Goal: Task Accomplishment & Management: Manage account settings

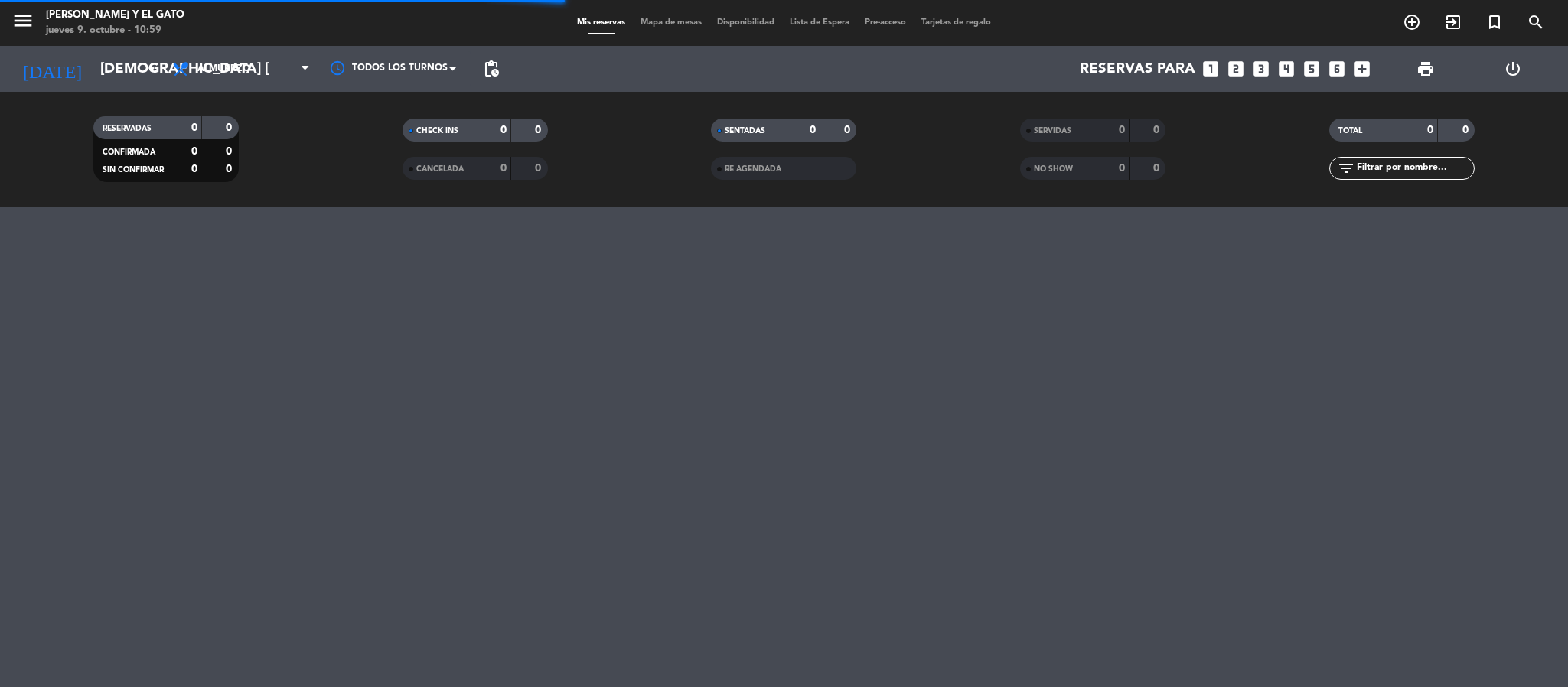
click at [503, 81] on span "pending_actions" at bounding box center [492, 69] width 31 height 31
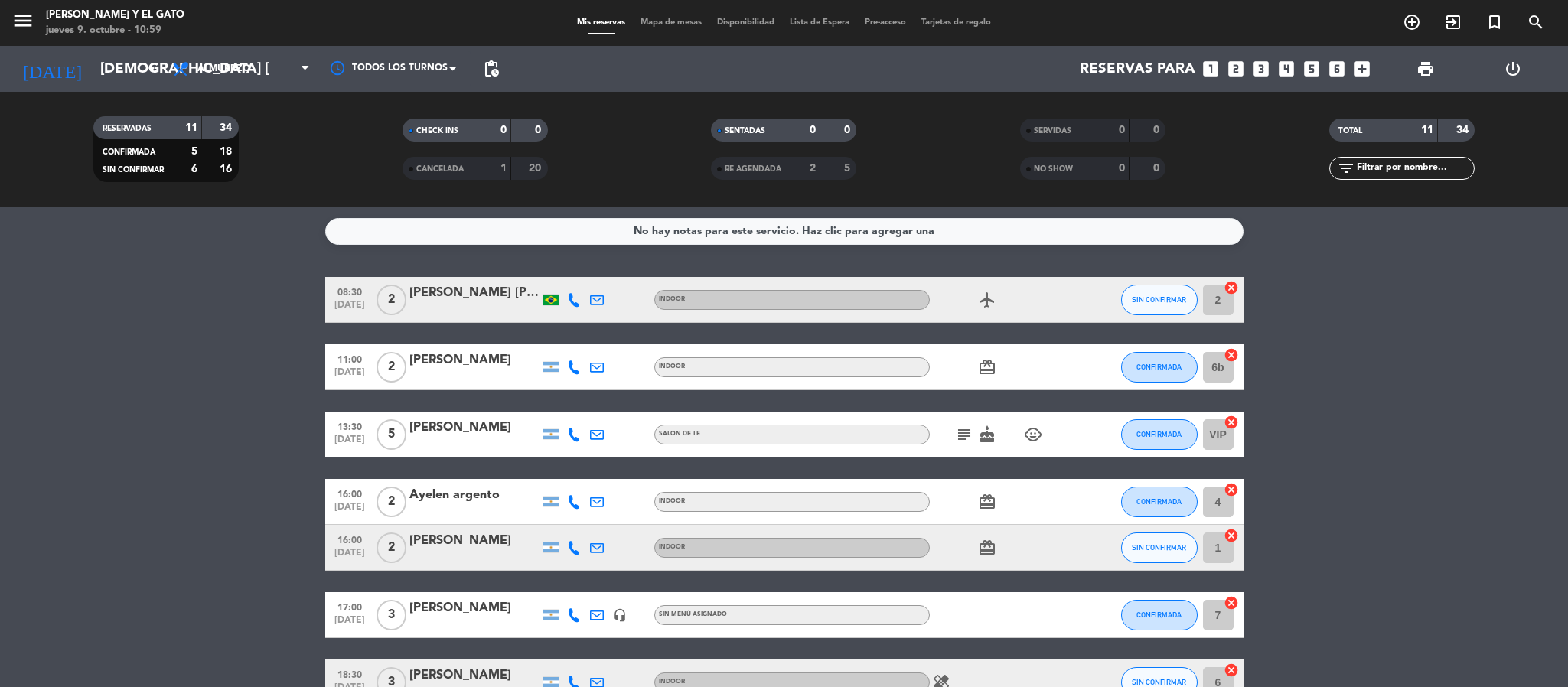
click at [501, 81] on span "pending_actions" at bounding box center [492, 69] width 31 height 31
click at [494, 76] on span "pending_actions" at bounding box center [491, 68] width 18 height 18
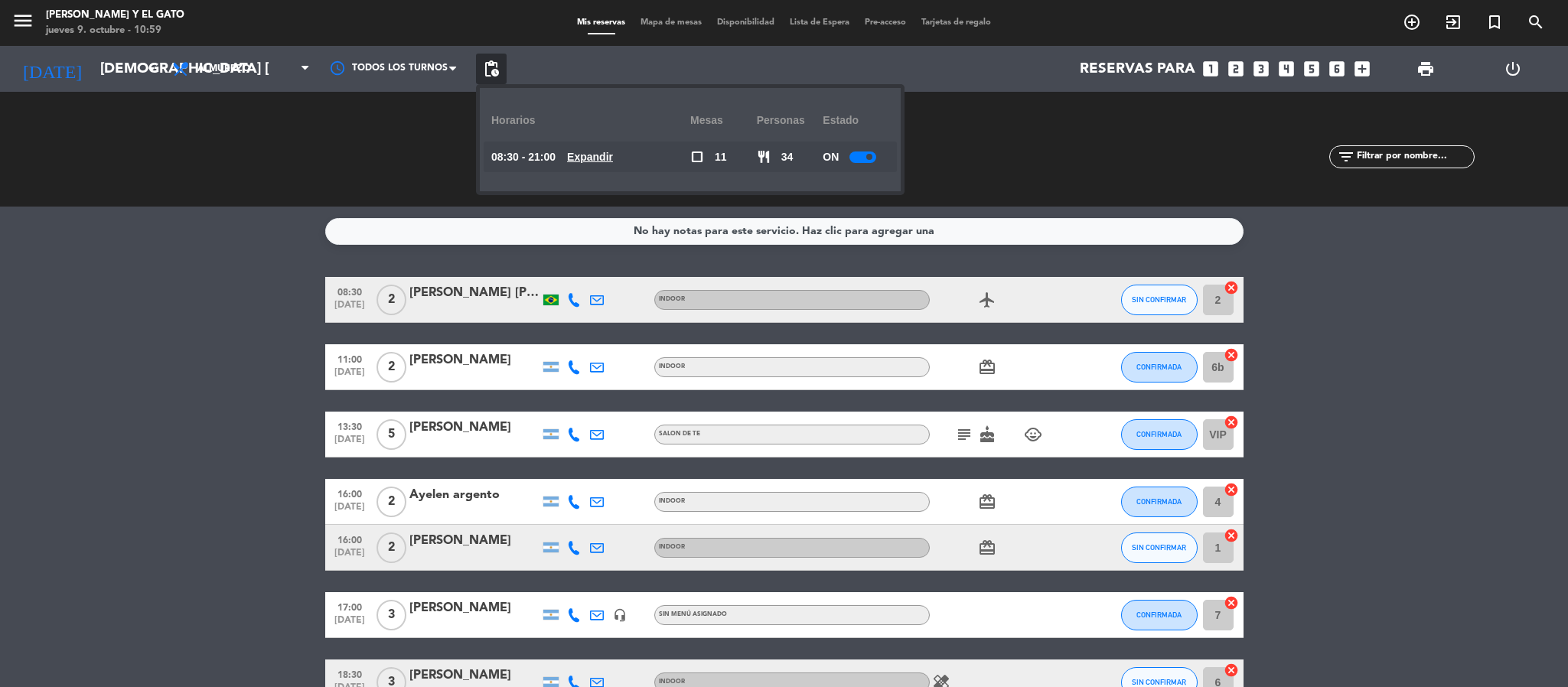
click at [607, 157] on u "Expandir" at bounding box center [590, 156] width 46 height 13
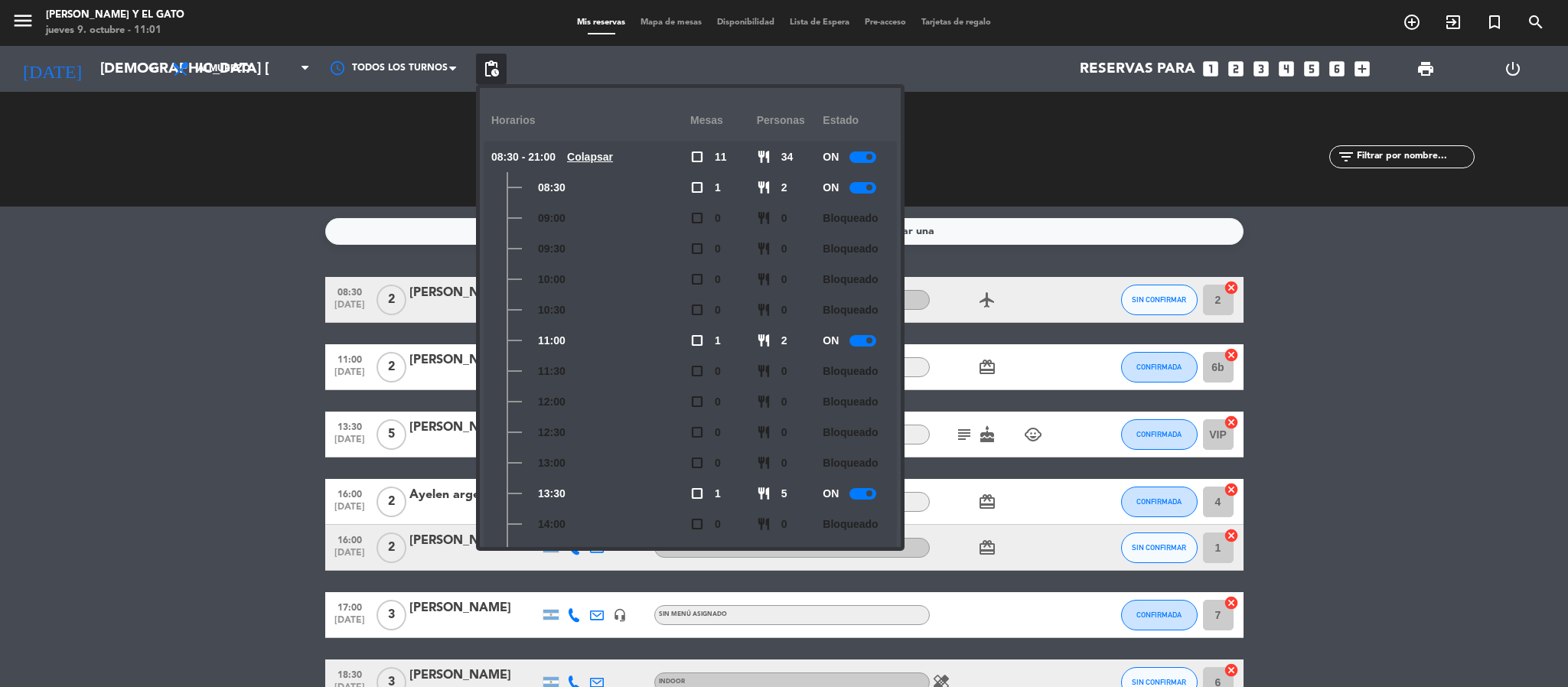
click at [0, 272] on div "No hay notas para este servicio. Haz clic para agregar una 08:30 [DATE] 2 [PERS…" at bounding box center [784, 446] width 1568 height 481
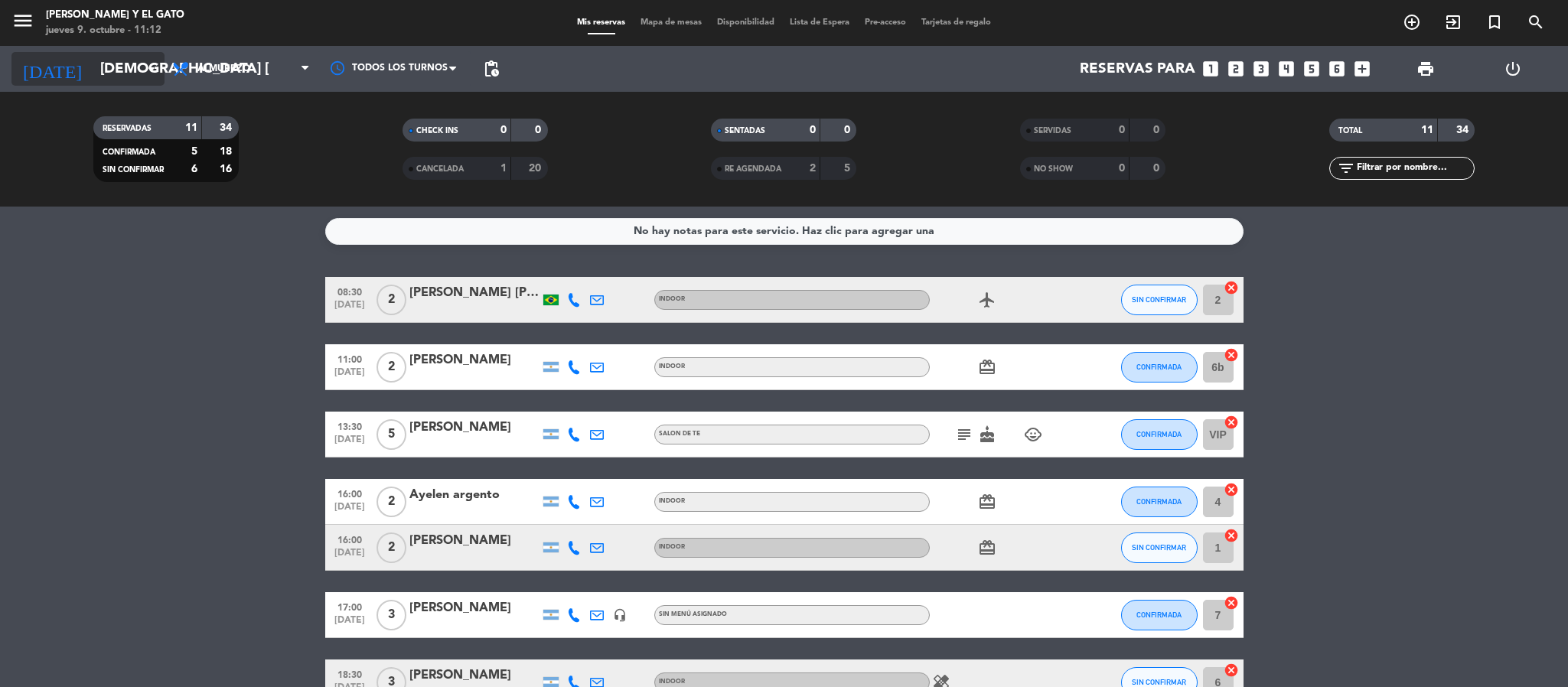
drag, startPoint x: 140, startPoint y: 94, endPoint x: 68, endPoint y: 60, distance: 79.6
click at [138, 94] on div "RESERVADAS 11 34 CONFIRMADA 5 18 SIN CONFIRMAR 6 16 CHECK INS 0 0 CANCELADA 1 2…" at bounding box center [784, 148] width 1568 height 115
click at [93, 60] on input "[DEMOGRAPHIC_DATA] [DATE]" at bounding box center [184, 68] width 184 height 32
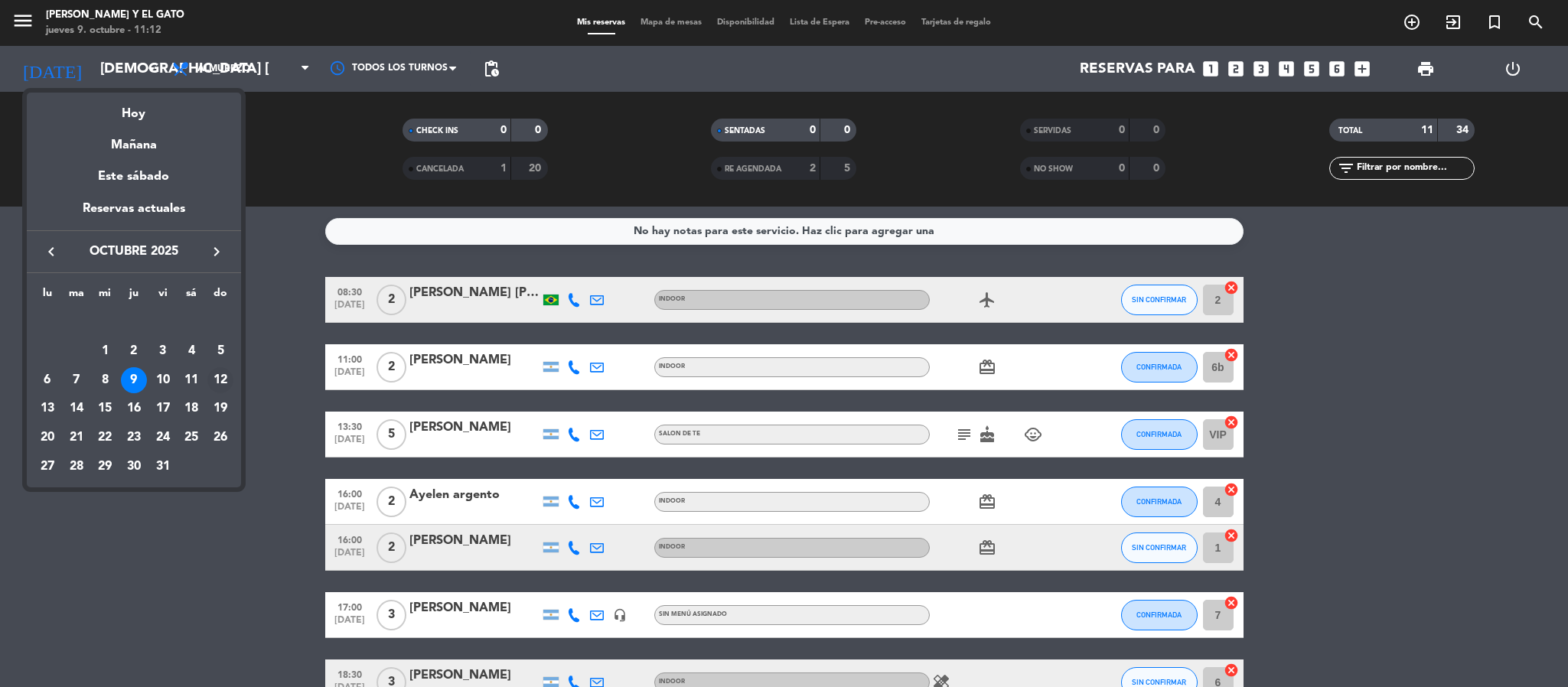
click at [209, 380] on div "12" at bounding box center [220, 380] width 26 height 26
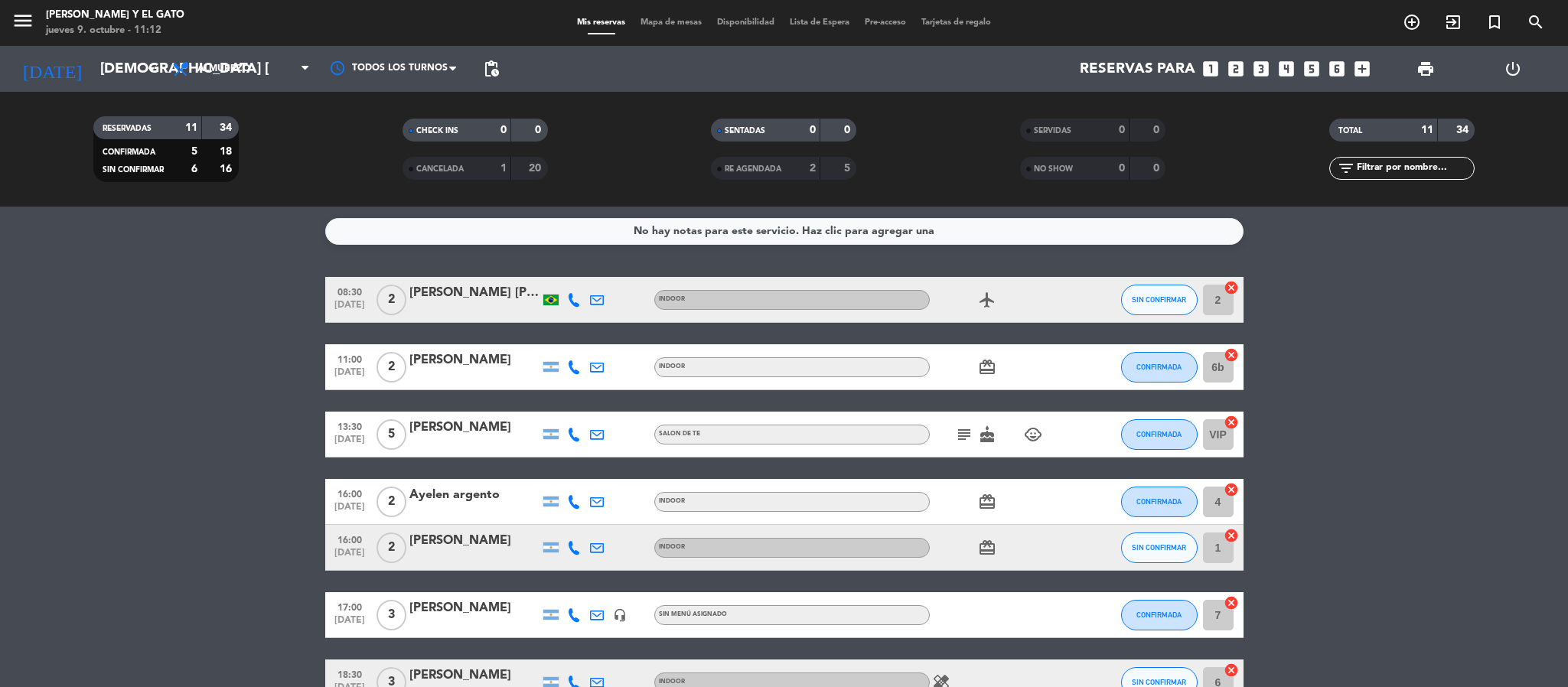
type input "dom. [DATE]"
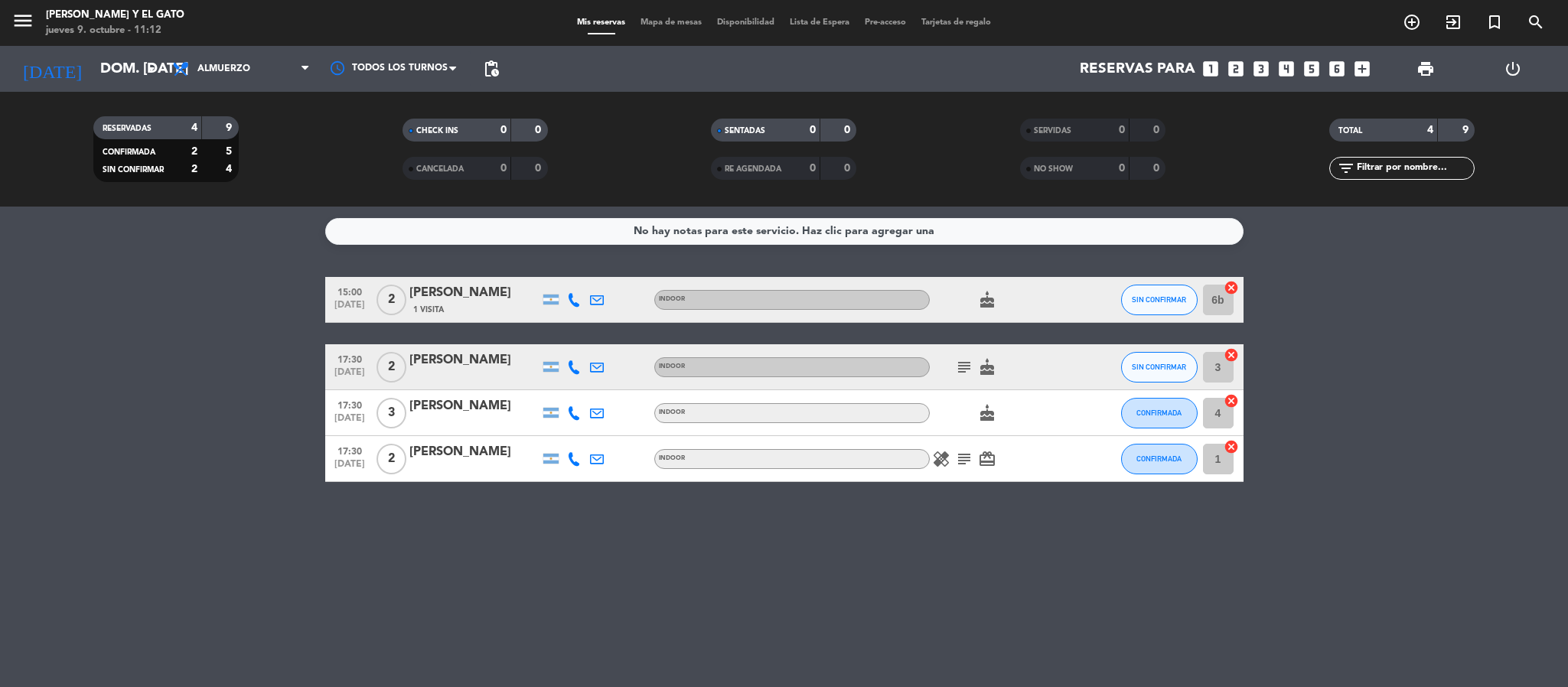
click at [691, 20] on span "Mapa de mesas" at bounding box center [671, 22] width 76 height 9
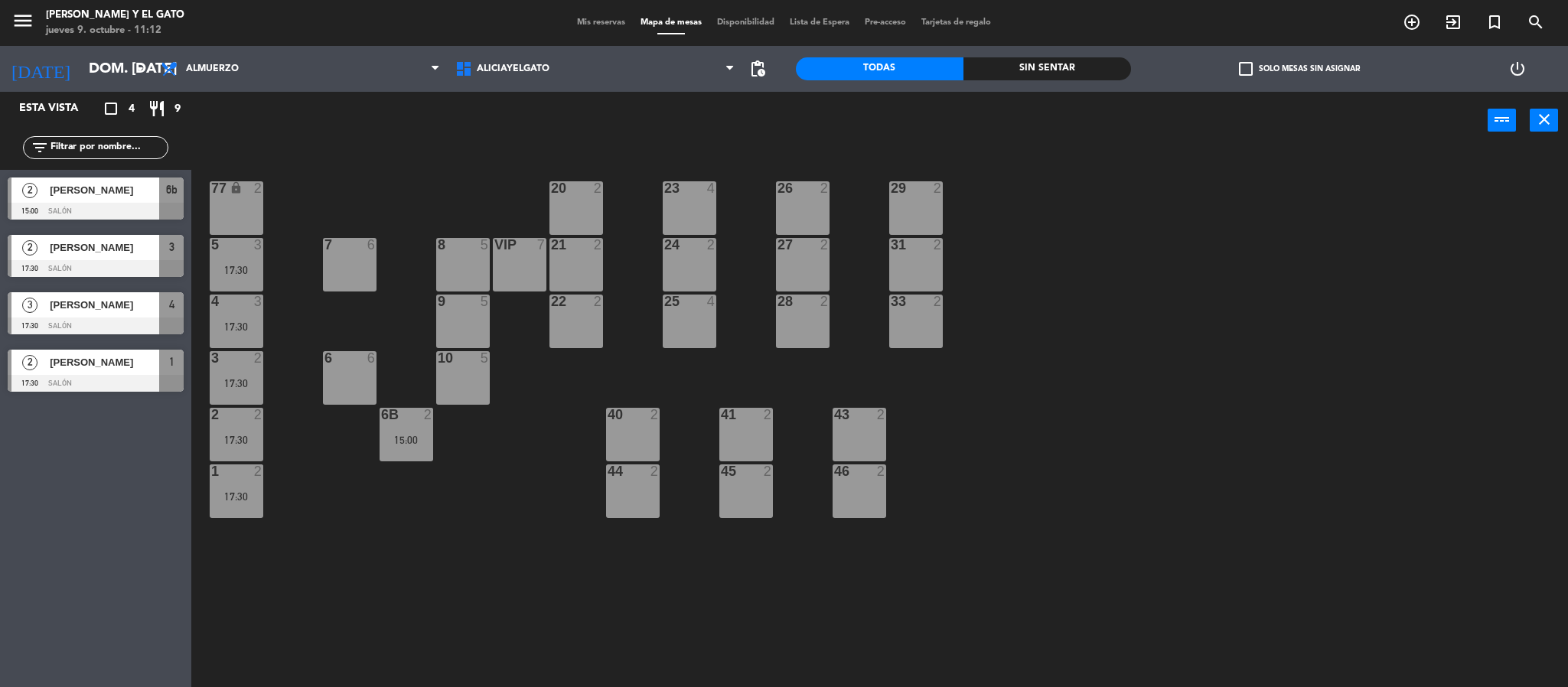
click at [811, 19] on span "Lista de Espera" at bounding box center [820, 22] width 75 height 9
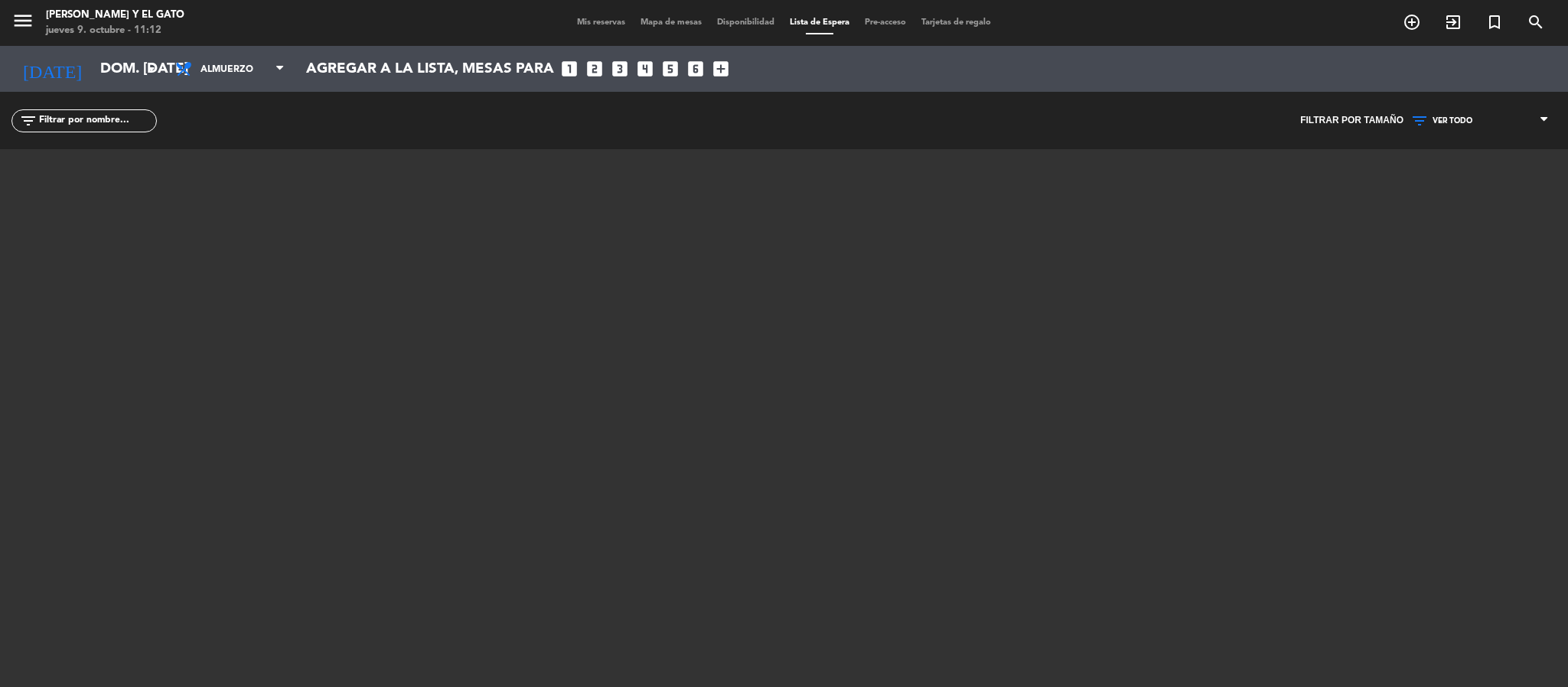
click at [590, 23] on span "Mis reservas" at bounding box center [601, 22] width 64 height 9
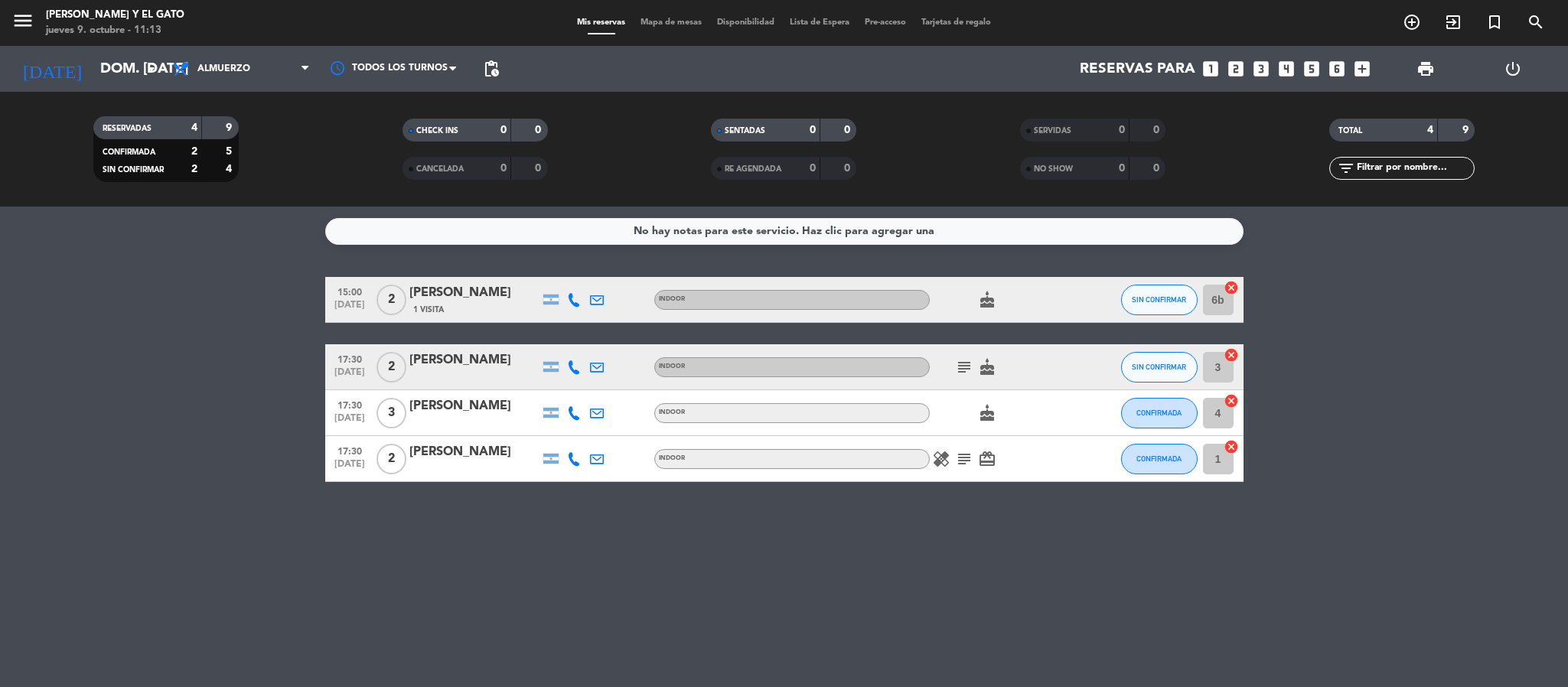
click at [487, 58] on span "pending_actions" at bounding box center [492, 69] width 31 height 31
click at [489, 74] on span "pending_actions" at bounding box center [491, 68] width 18 height 18
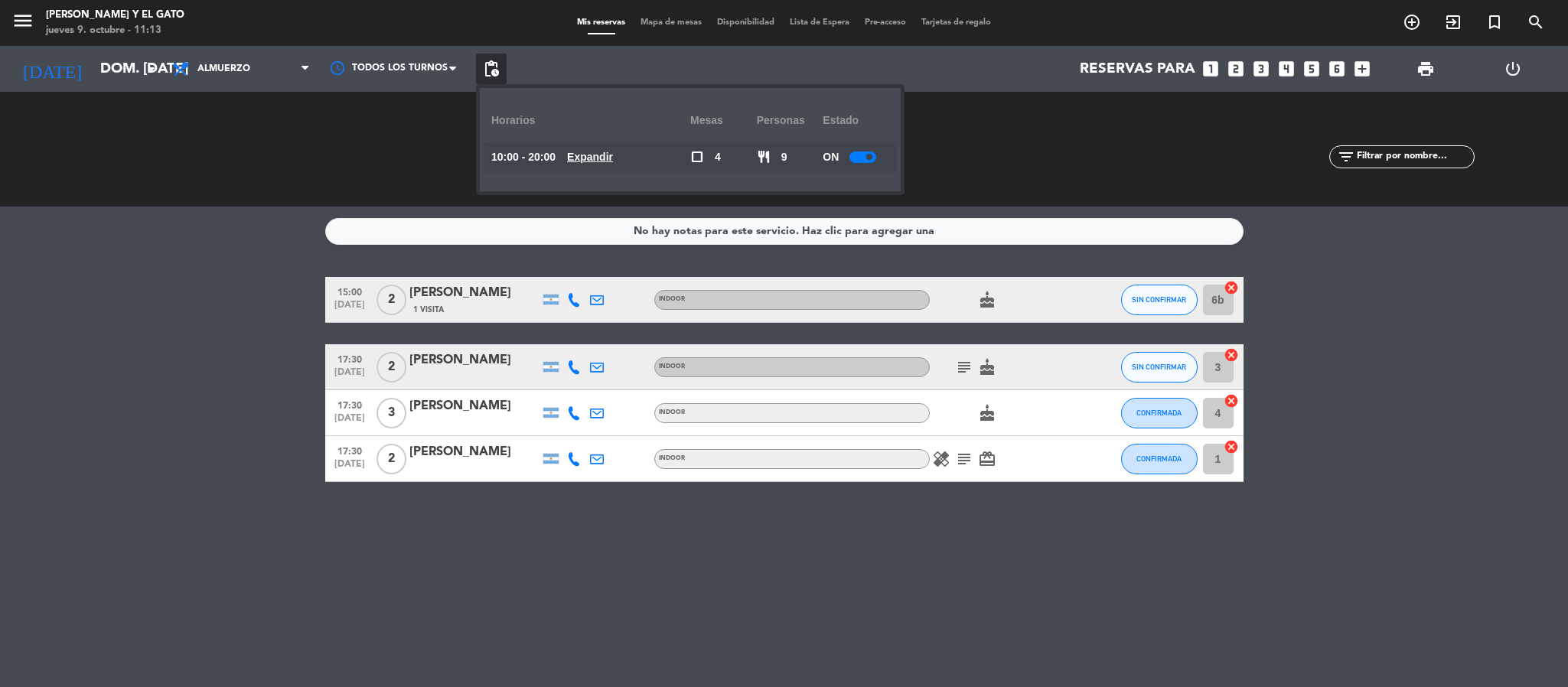
click at [611, 154] on u "Expandir" at bounding box center [590, 156] width 46 height 13
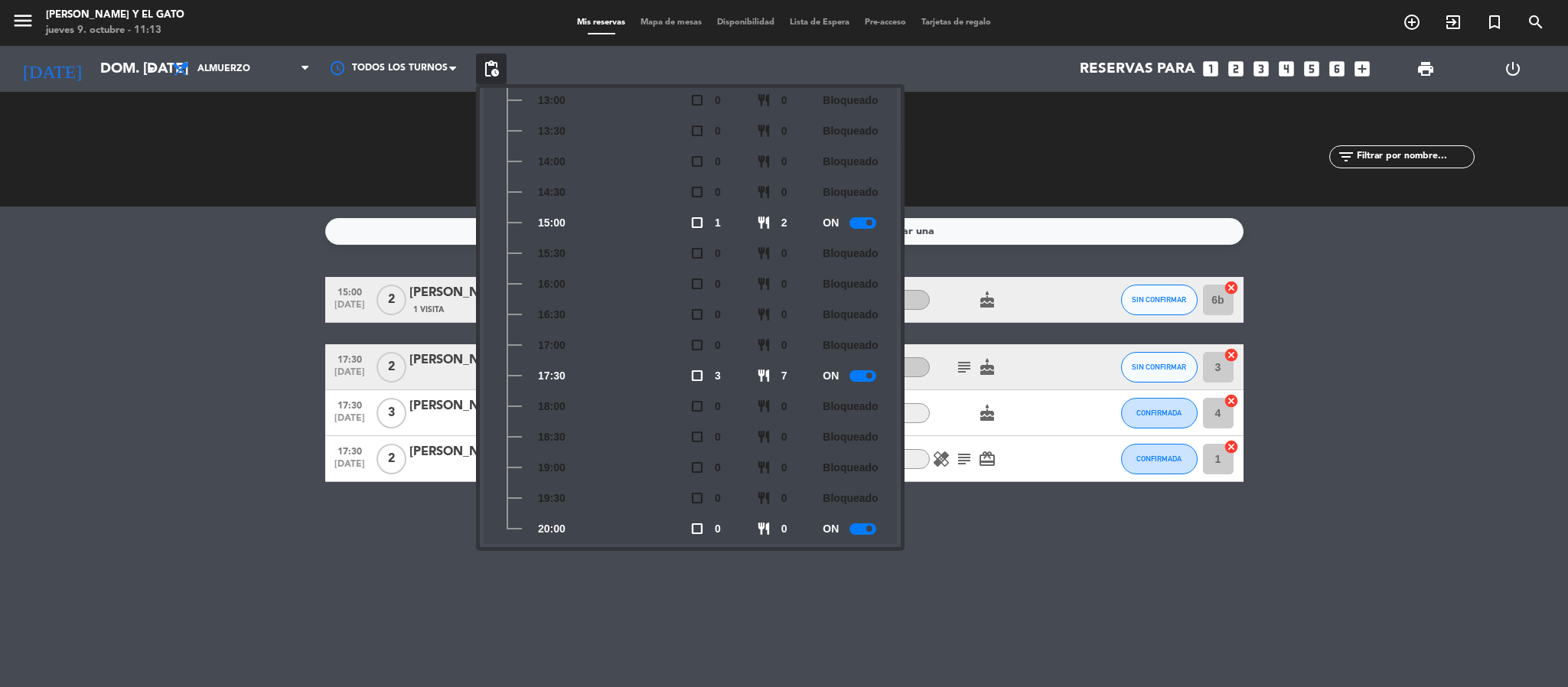
scroll to position [285, 0]
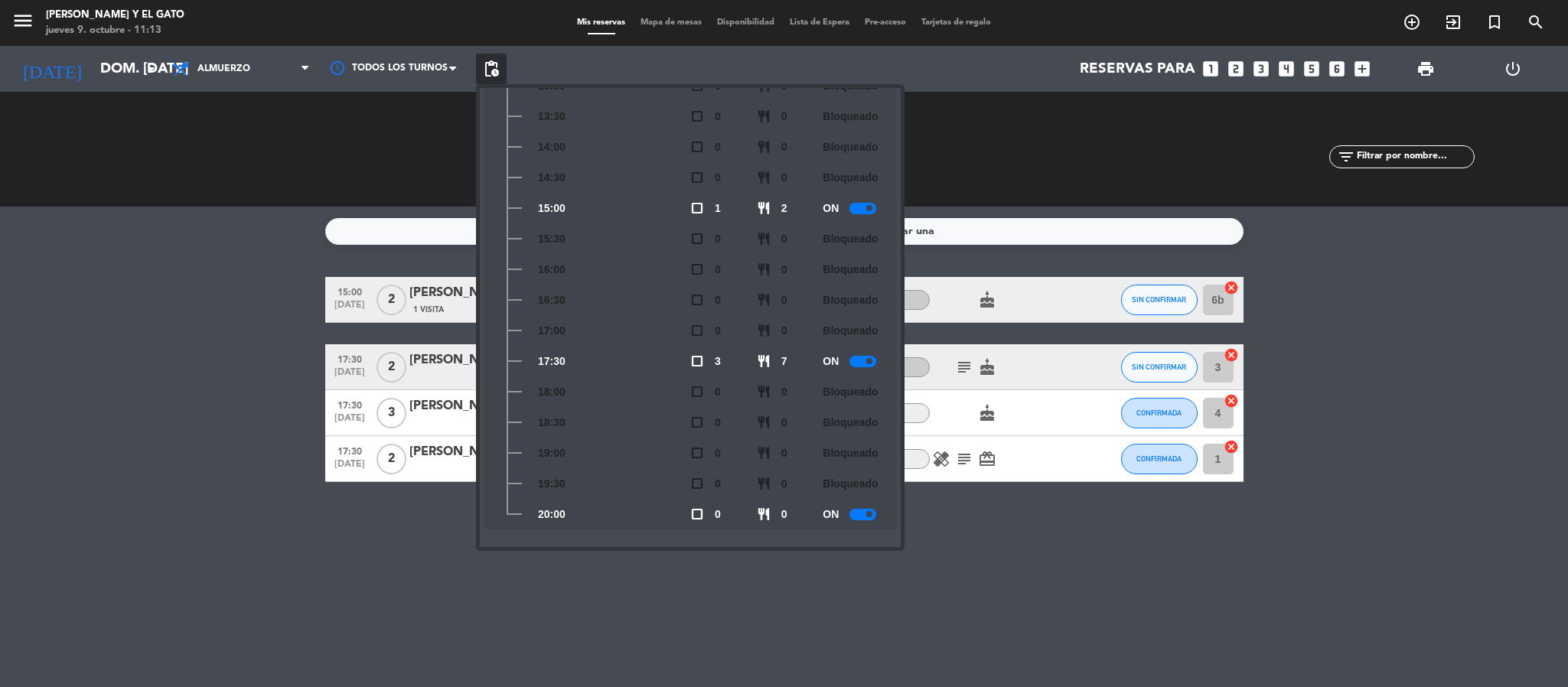
click at [90, 330] on bookings-row "15:00 [DATE] 2 [PERSON_NAME] 1 Visita INDOOR cake SIN CONFIRMAR 6b cancel 17:30…" at bounding box center [784, 379] width 1568 height 205
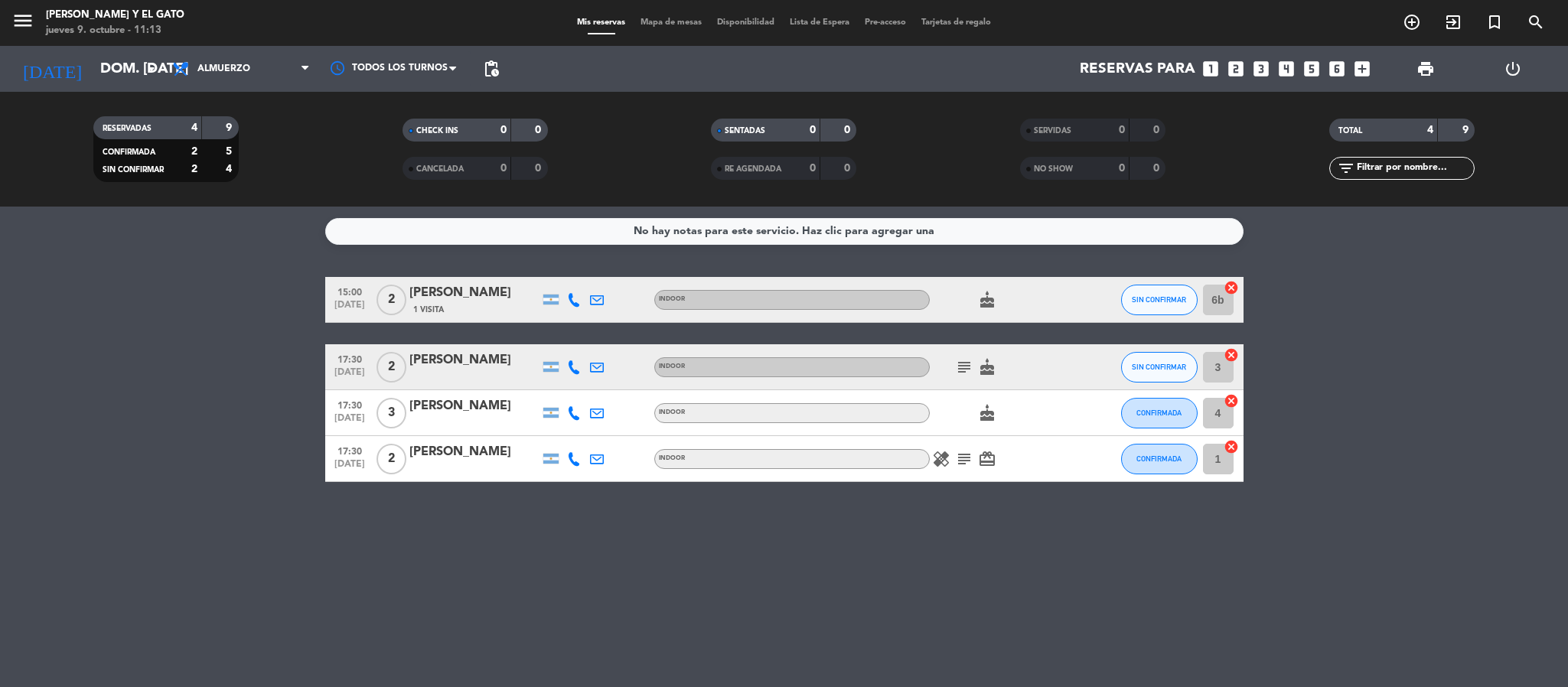
click at [1270, 62] on div "Reservas para looks_one looks_two looks_3 looks_4 looks_5 looks_6 add_box" at bounding box center [943, 69] width 871 height 46
click at [1259, 67] on icon "looks_3" at bounding box center [1261, 68] width 20 height 20
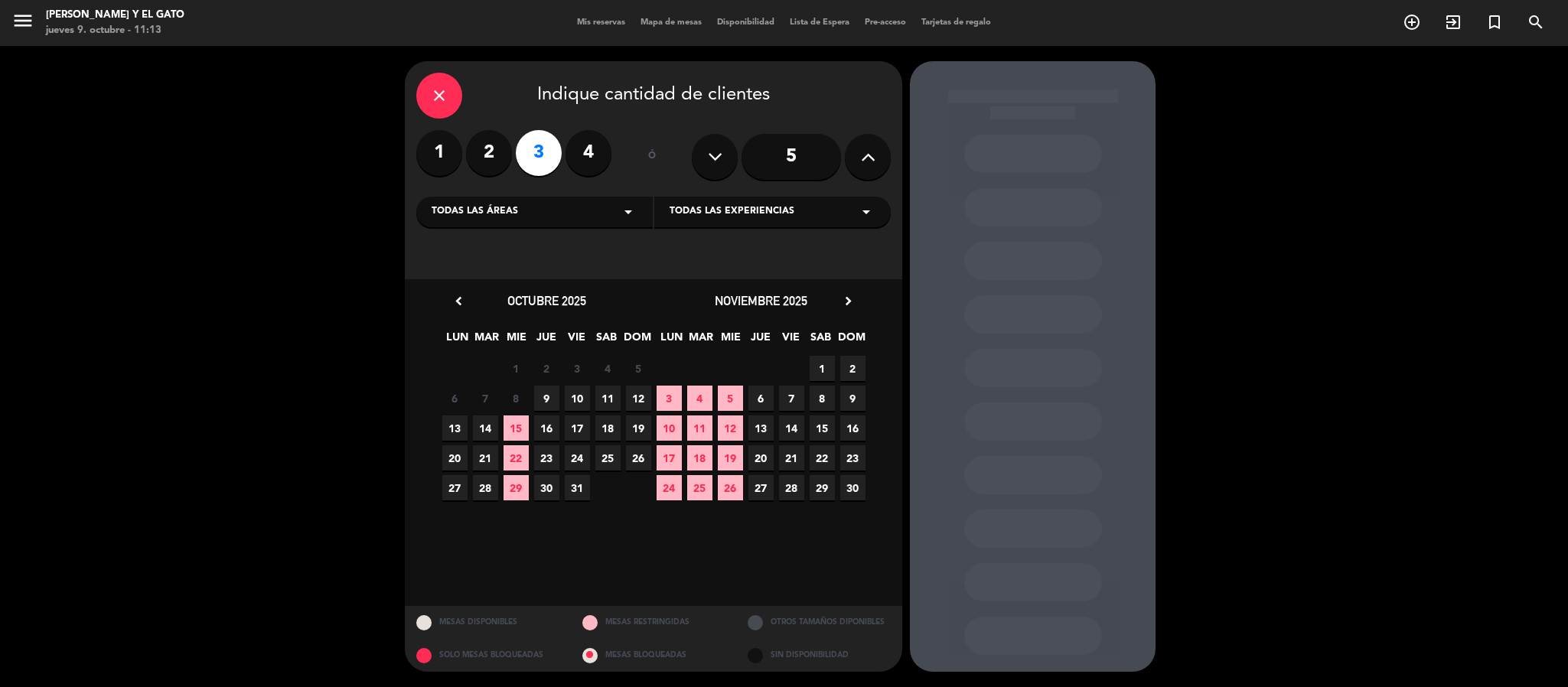
click at [581, 430] on span "17" at bounding box center [577, 428] width 25 height 25
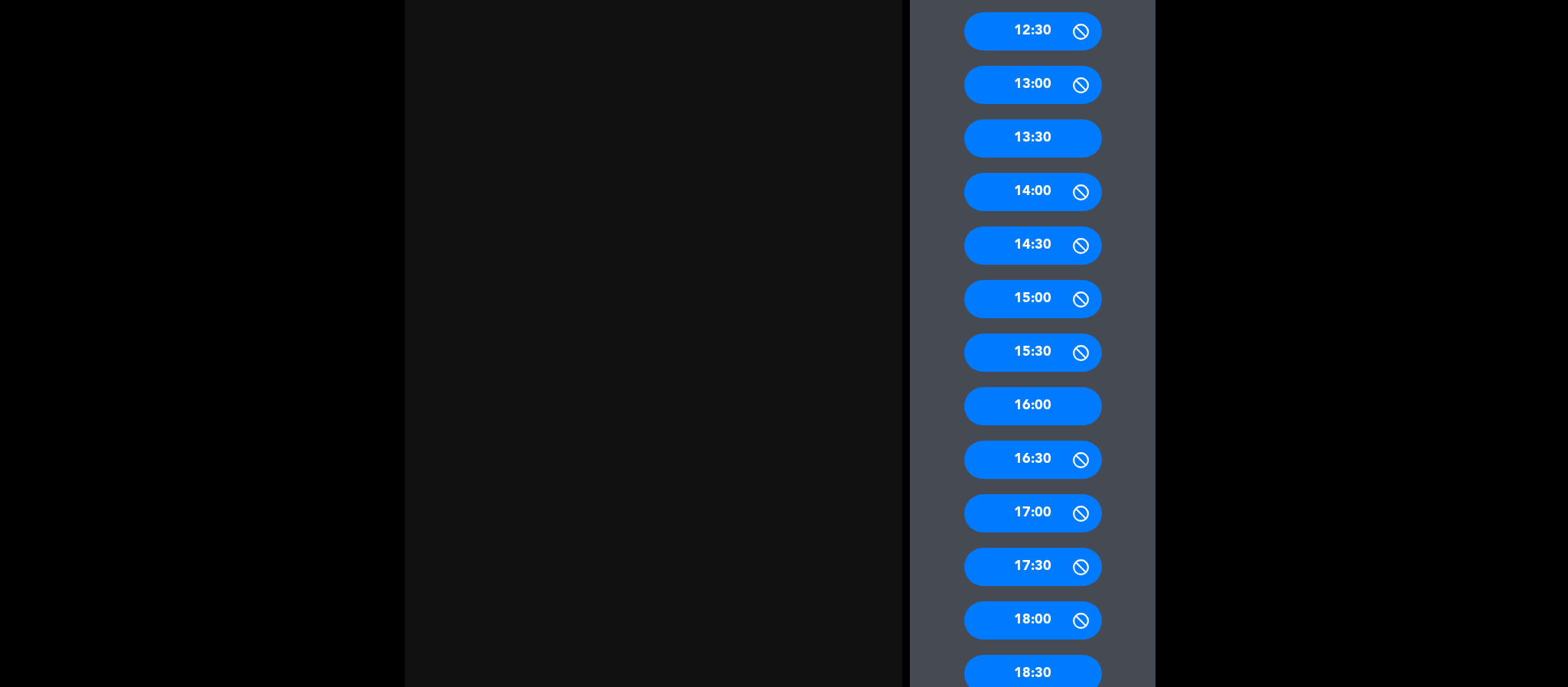
scroll to position [689, 0]
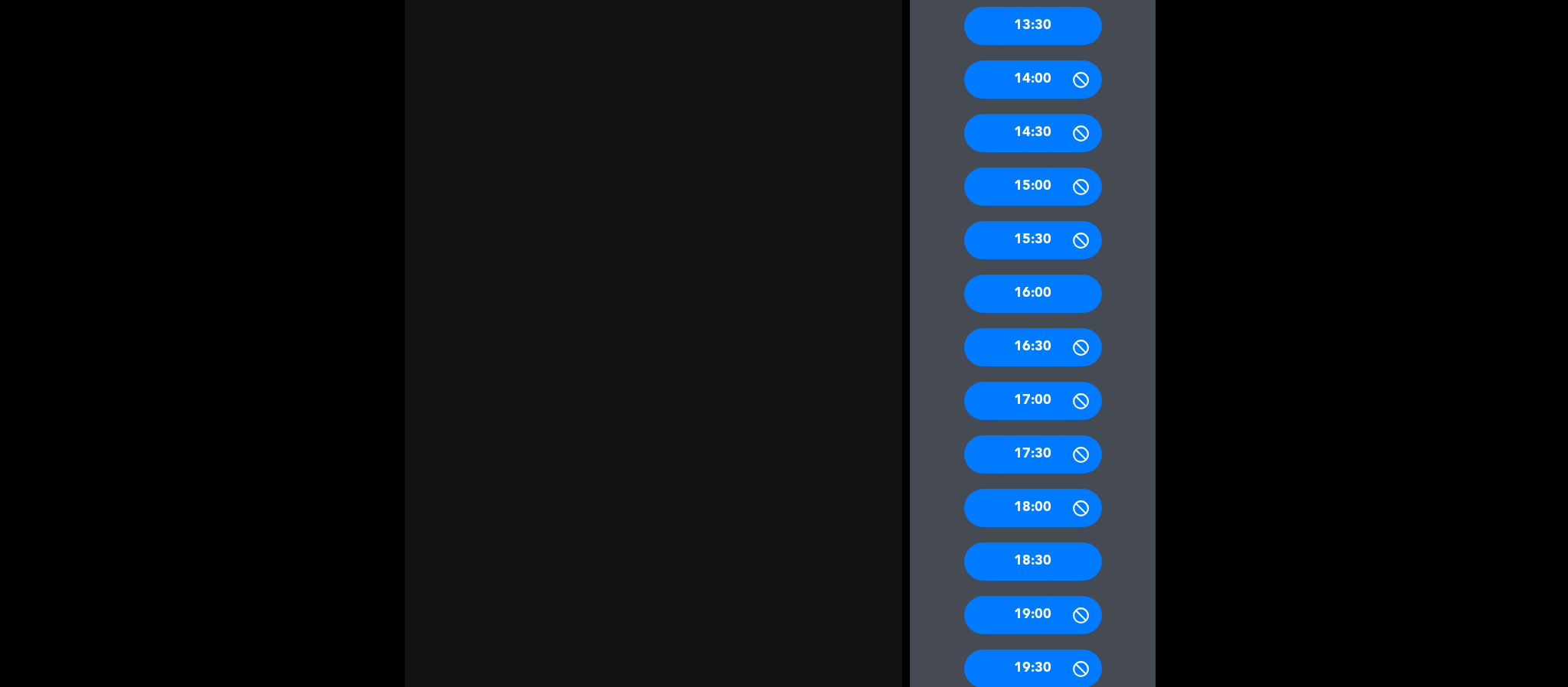
click at [1029, 451] on div "17:30" at bounding box center [1033, 455] width 138 height 39
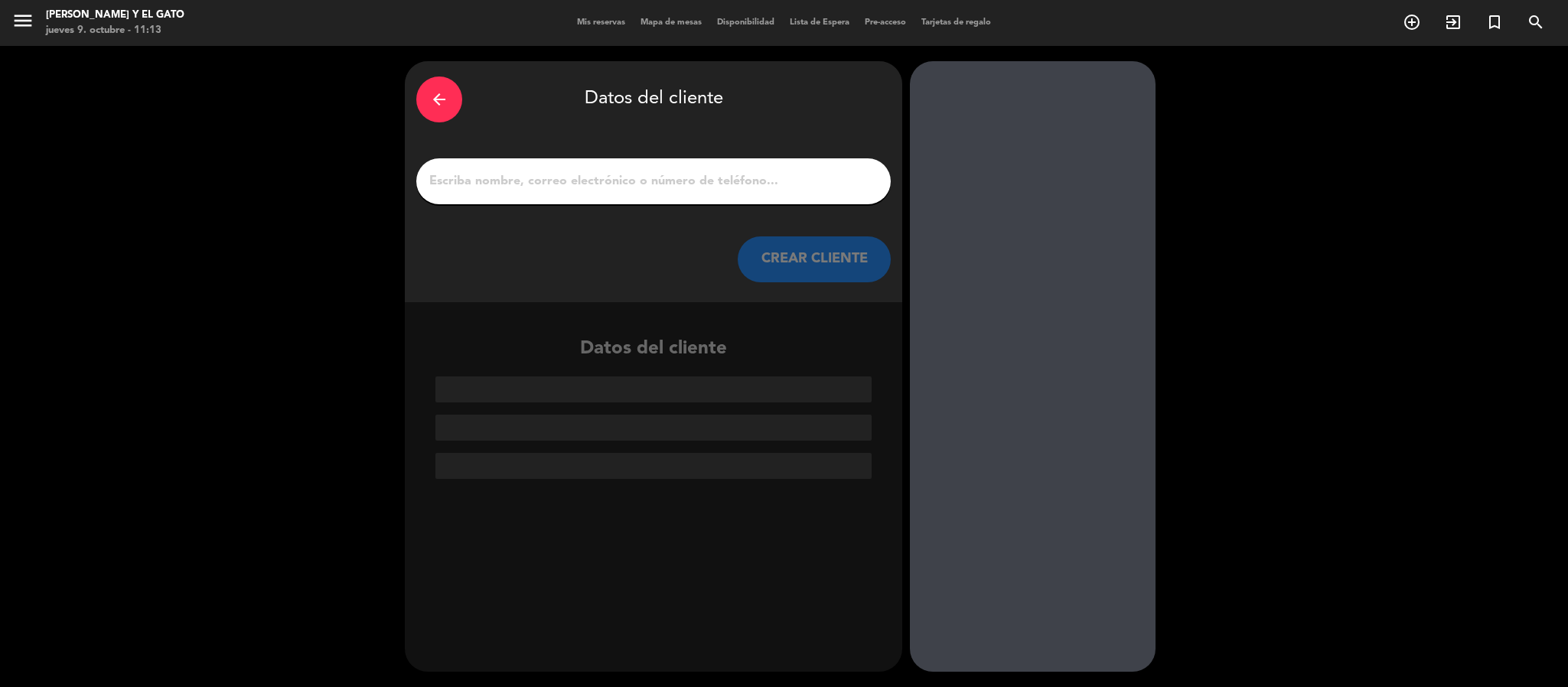
click at [740, 186] on input "1" at bounding box center [653, 181] width 452 height 21
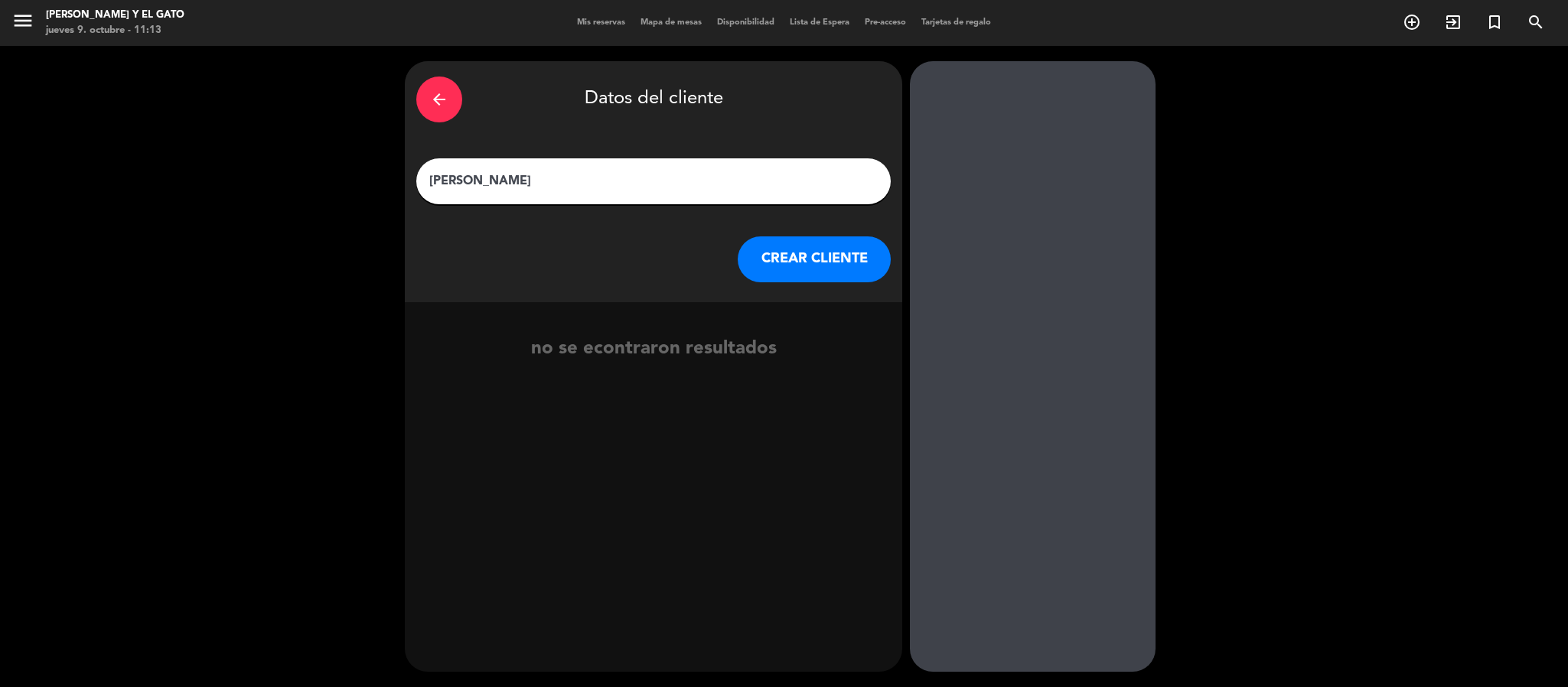
type input "[PERSON_NAME]"
click at [804, 266] on button "CREAR CLIENTE" at bounding box center [814, 259] width 153 height 46
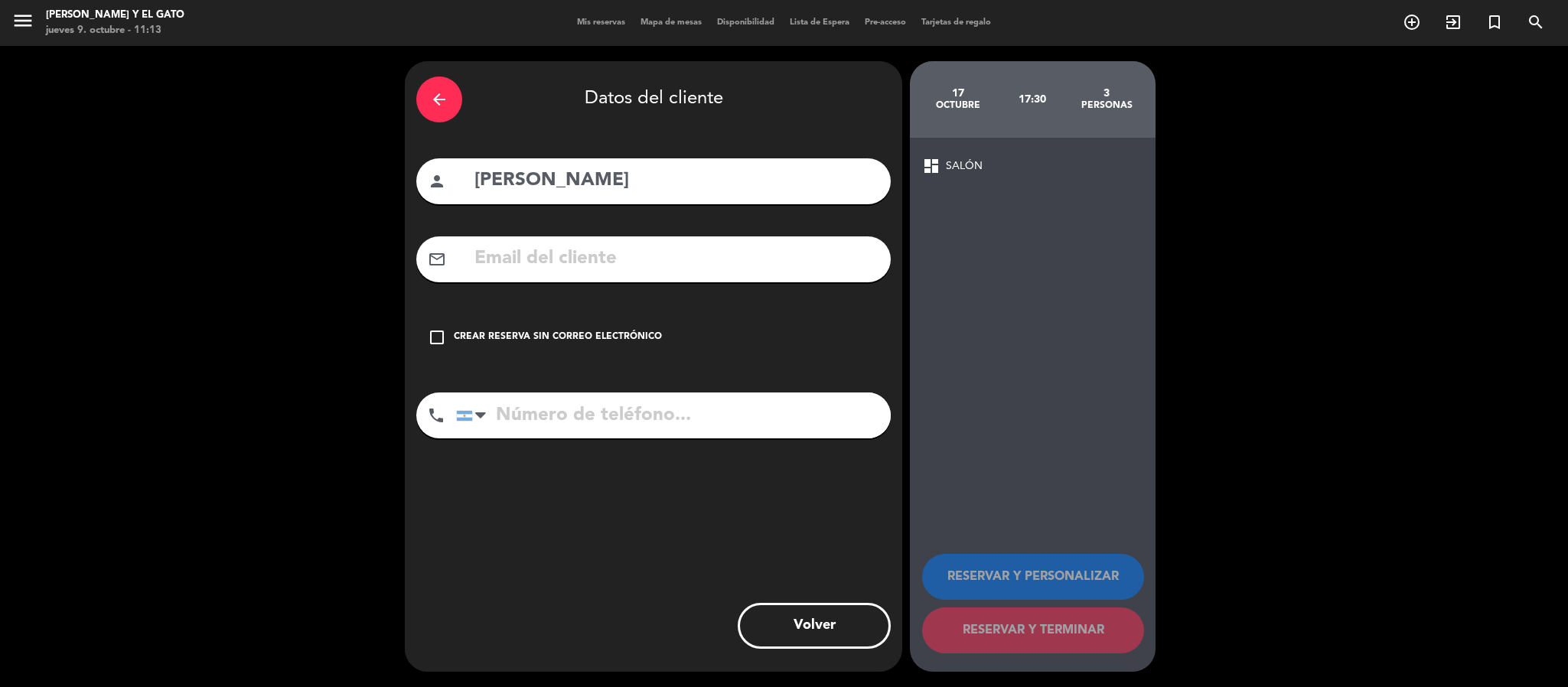
click at [774, 267] on input "text" at bounding box center [677, 259] width 407 height 32
click at [649, 422] on input "tel" at bounding box center [673, 415] width 435 height 46
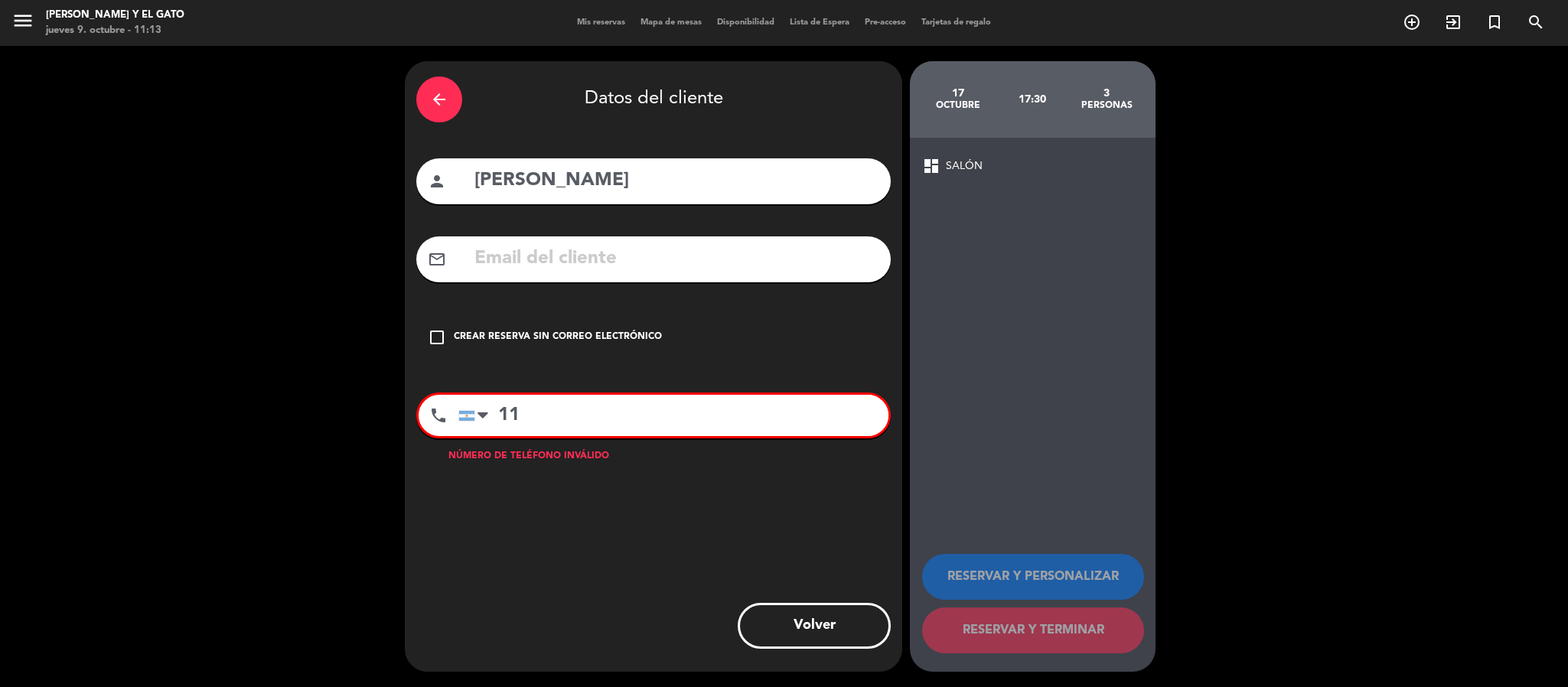
type input "1"
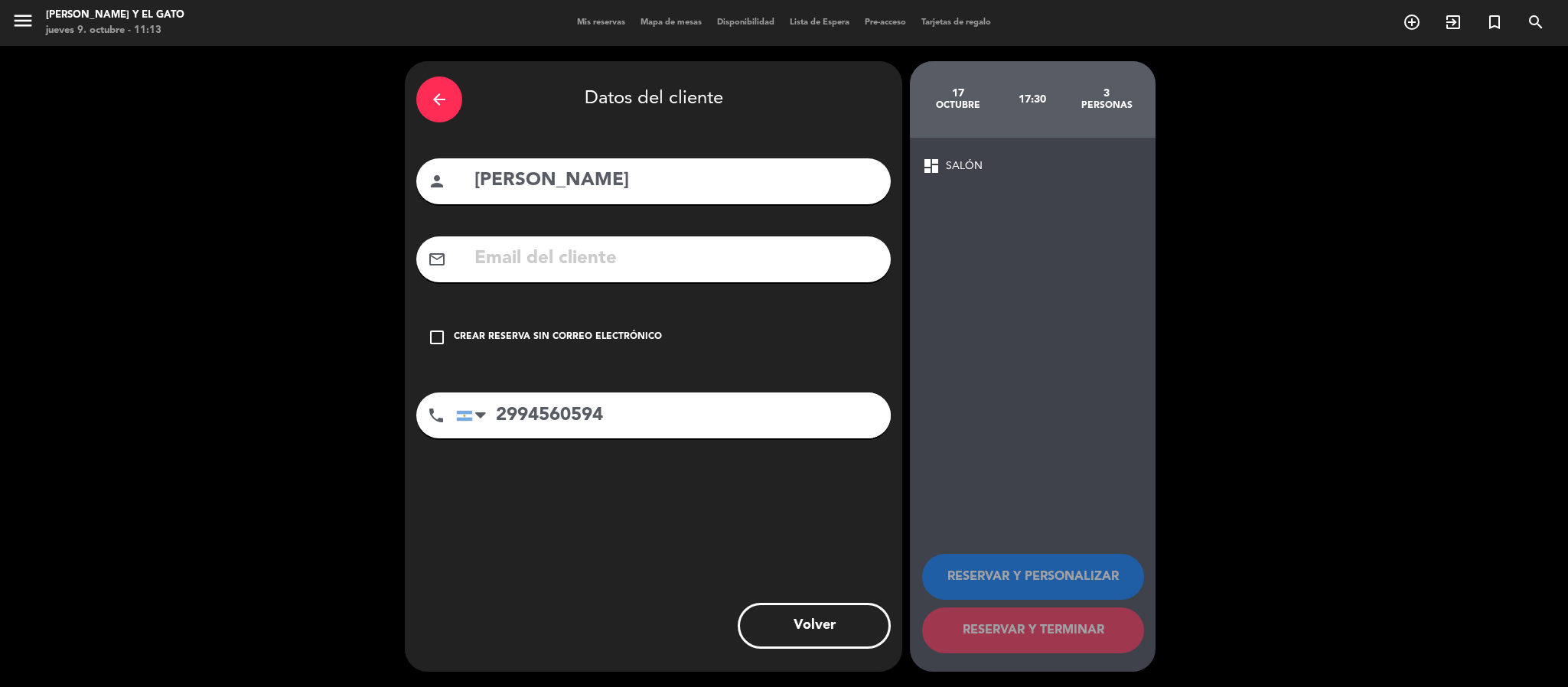
type input "2994560594"
click at [672, 248] on input "text" at bounding box center [677, 259] width 407 height 32
click at [648, 264] on input "text" at bounding box center [677, 259] width 407 height 32
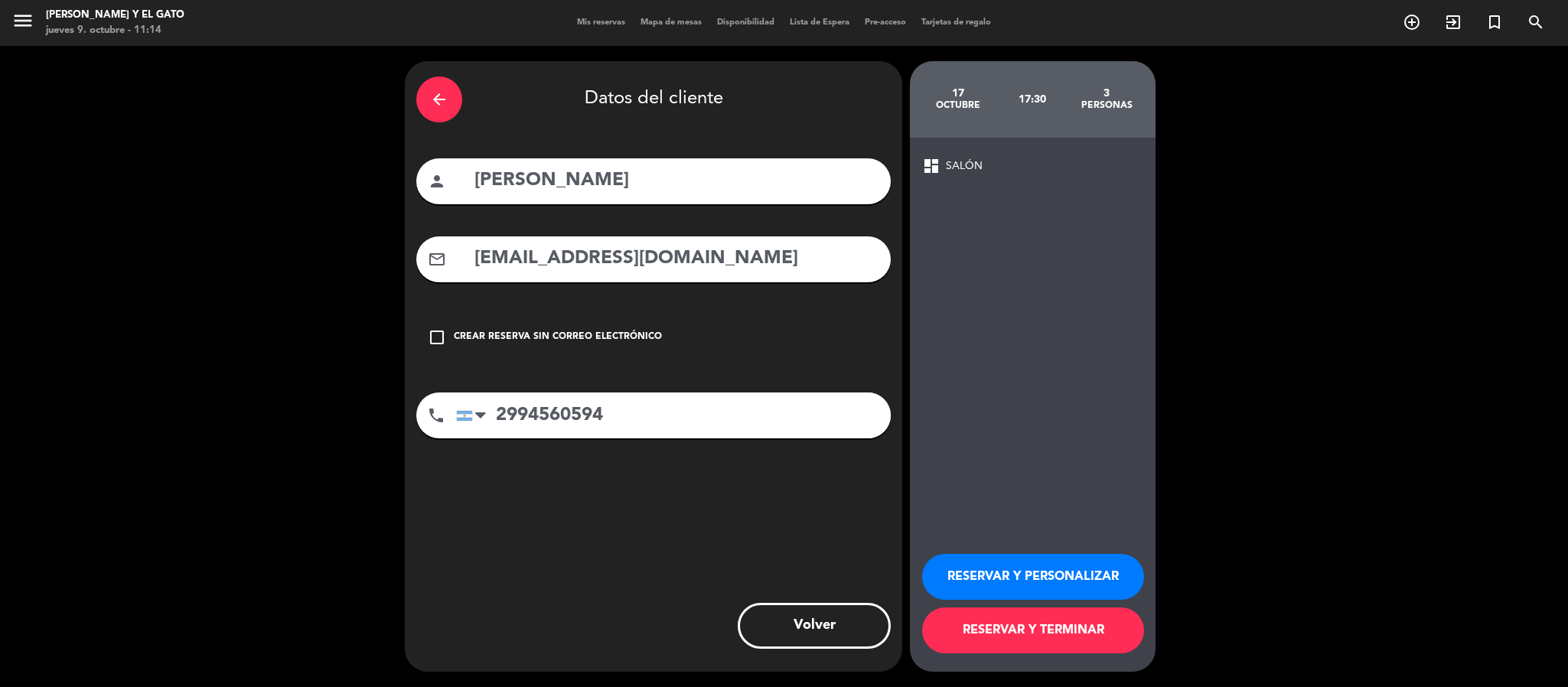
type input "[EMAIL_ADDRESS][DOMAIN_NAME]"
click at [1011, 236] on div "dashboard SALÓN RESERVAR Y PERSONALIZAR RESERVAR Y TERMINAR" at bounding box center [1032, 405] width 246 height 534
click at [948, 96] on div "17" at bounding box center [958, 93] width 74 height 13
click at [1018, 578] on button "RESERVAR Y PERSONALIZAR" at bounding box center [1033, 577] width 222 height 46
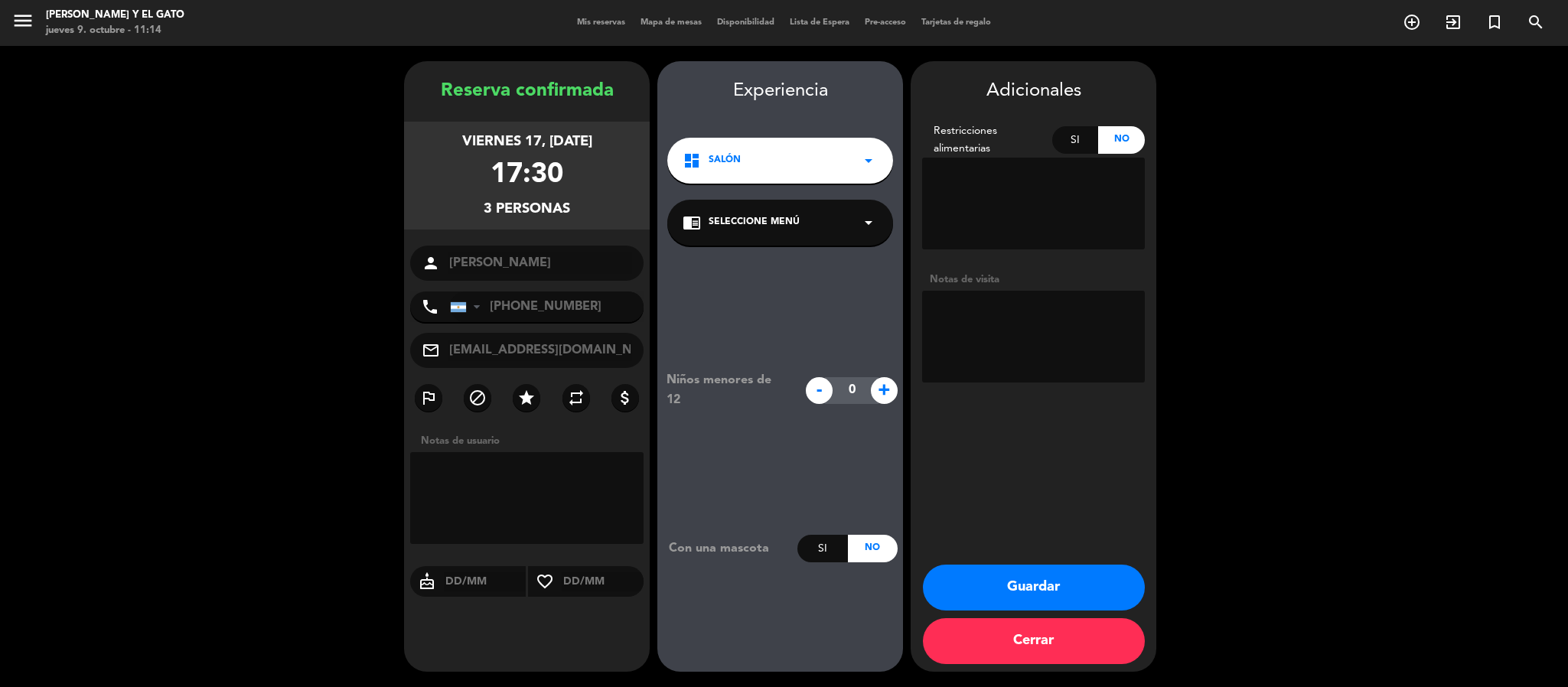
click at [1006, 597] on button "Guardar" at bounding box center [1034, 588] width 222 height 46
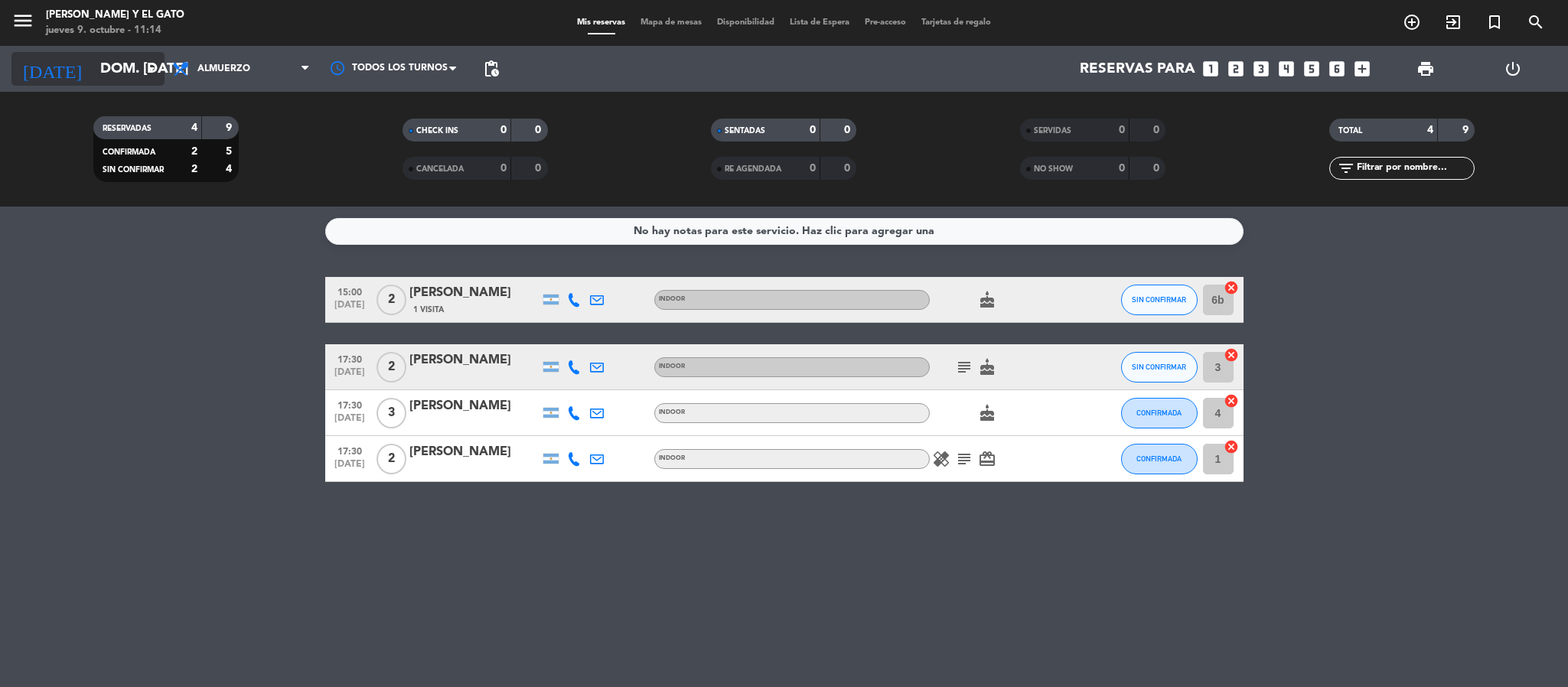
click at [116, 60] on input "dom. [DATE]" at bounding box center [184, 68] width 184 height 32
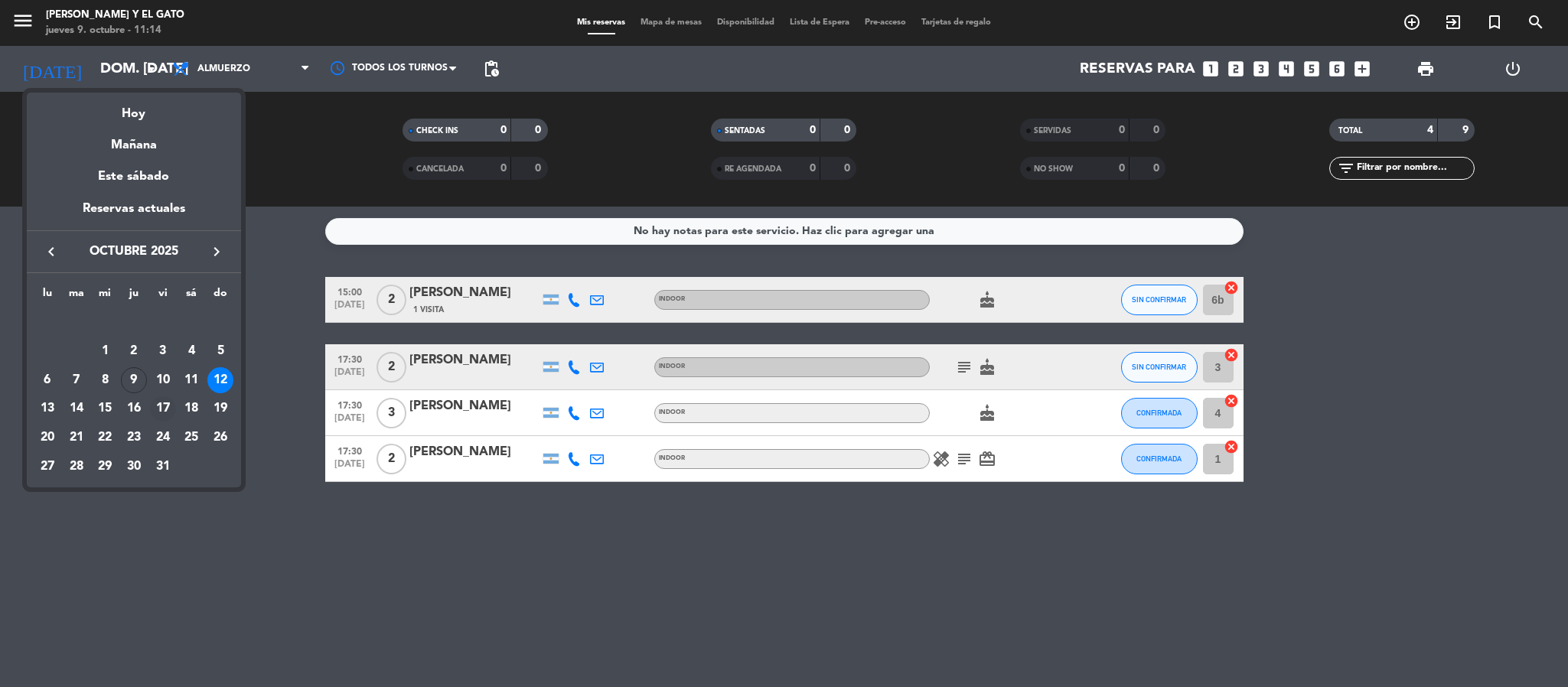
click at [175, 400] on td "17" at bounding box center [163, 410] width 29 height 29
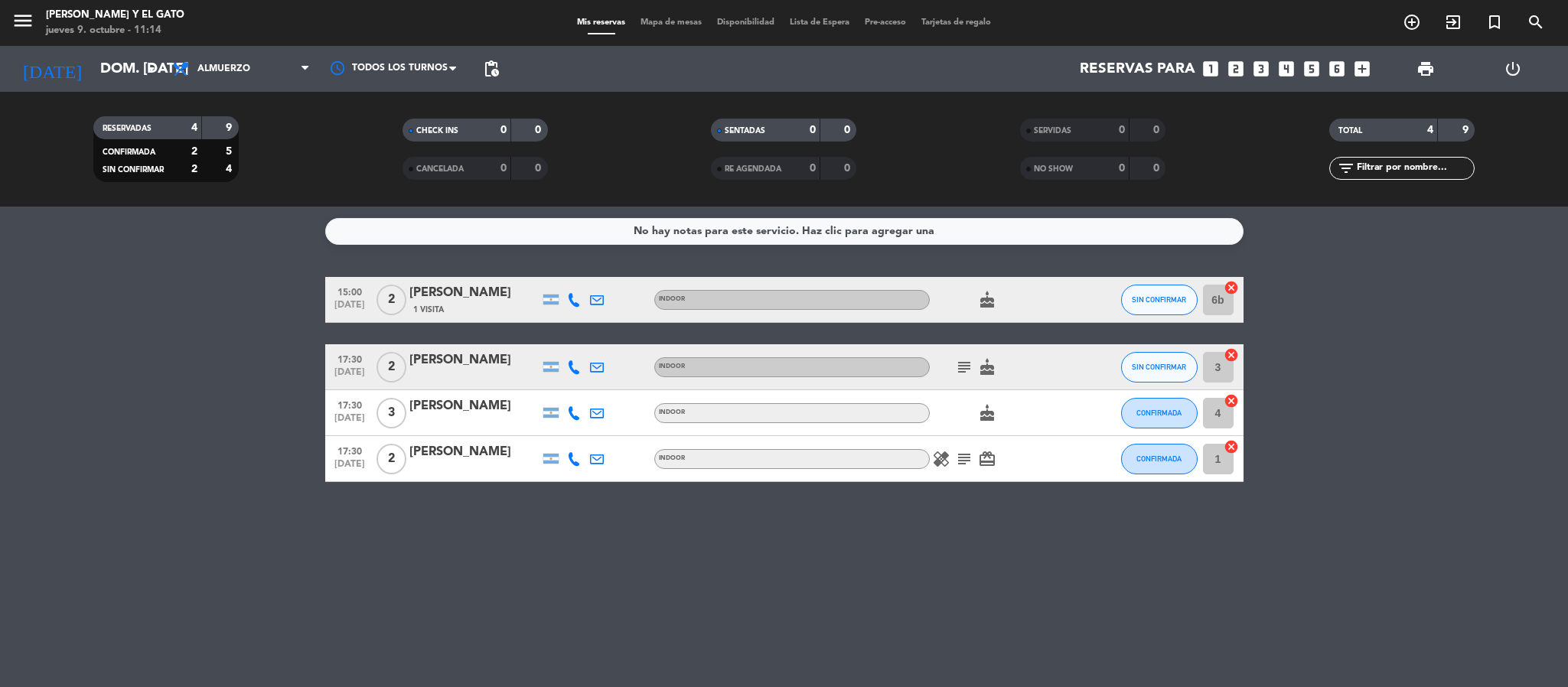
type input "vie. [DATE]"
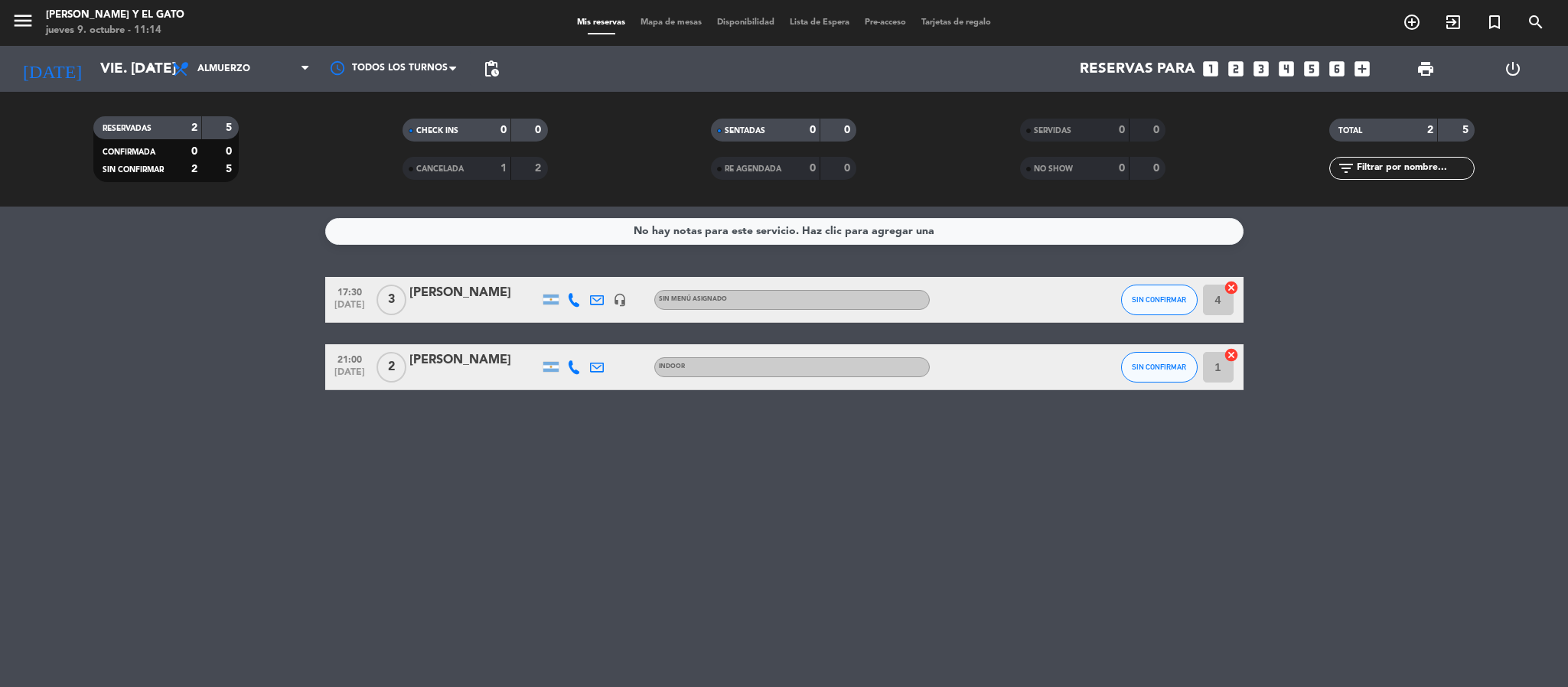
click at [439, 297] on div "[PERSON_NAME]" at bounding box center [474, 293] width 130 height 20
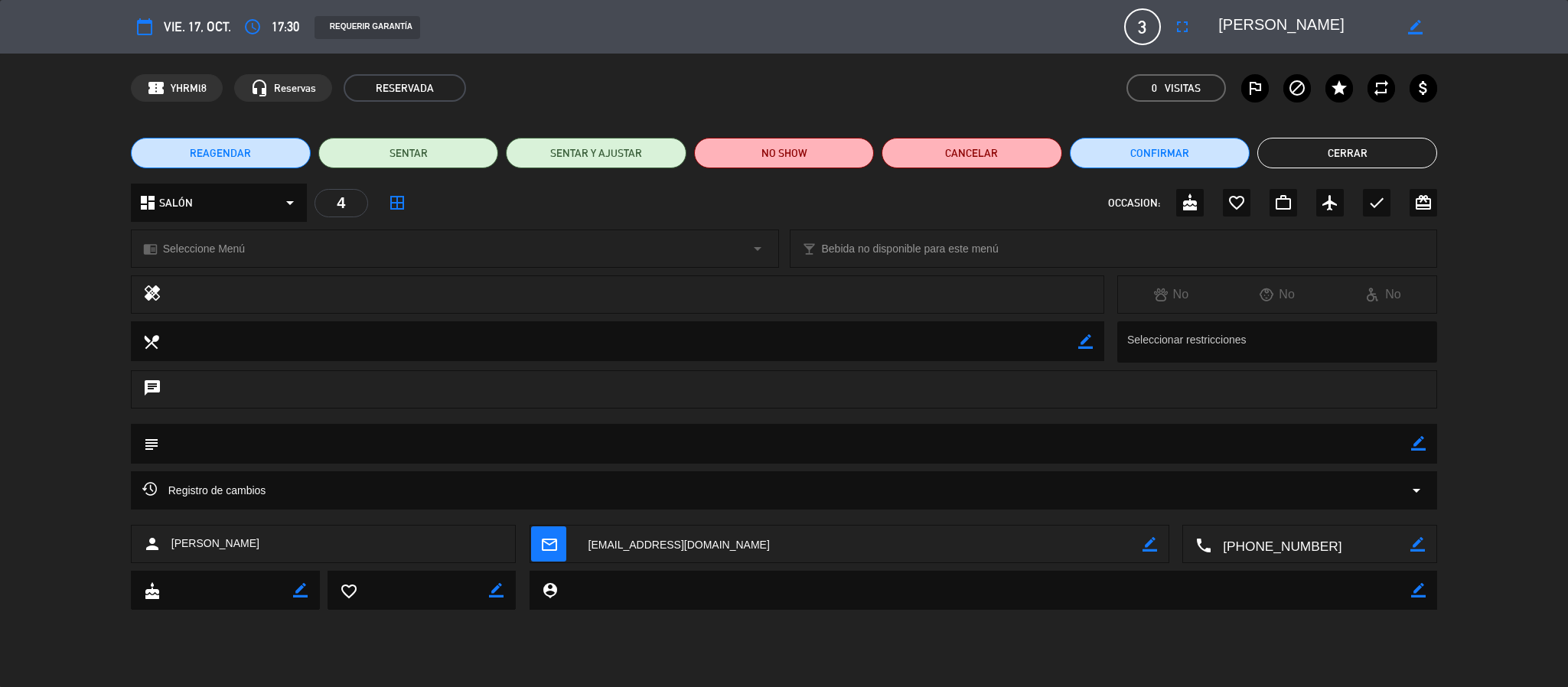
click at [258, 161] on button "REAGENDAR" at bounding box center [221, 153] width 180 height 31
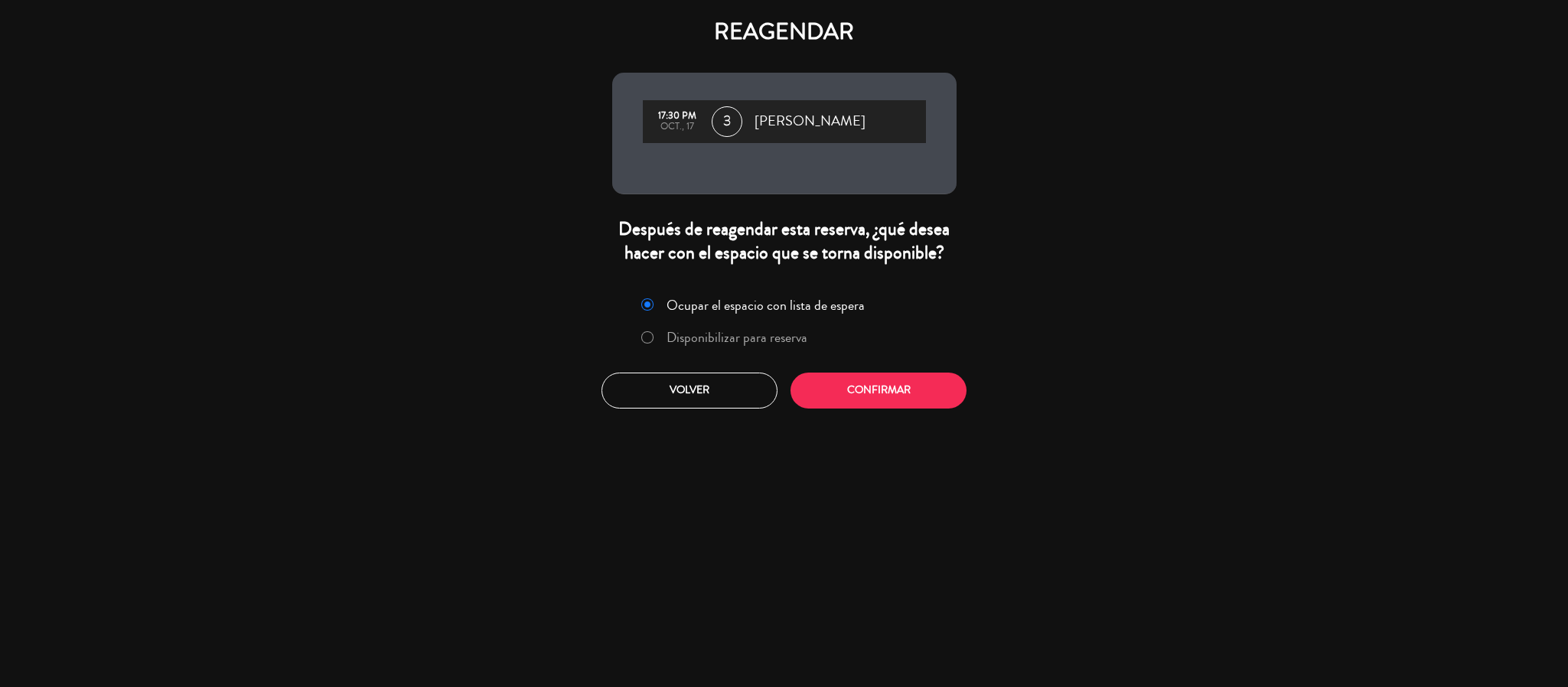
click at [776, 330] on label "Disponibilizar para reserva" at bounding box center [737, 337] width 141 height 13
click at [870, 400] on button "Confirmar" at bounding box center [878, 390] width 176 height 36
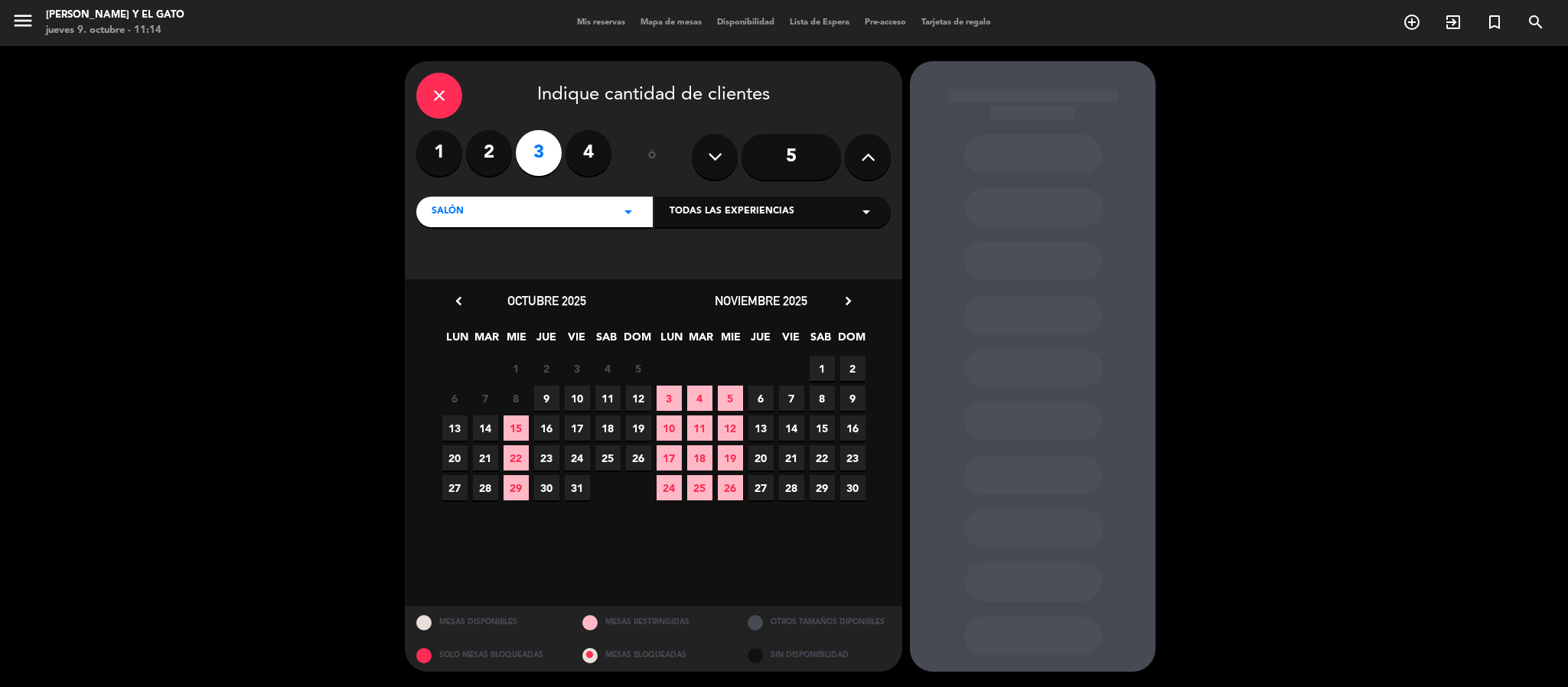
click at [637, 398] on span "12" at bounding box center [639, 398] width 25 height 25
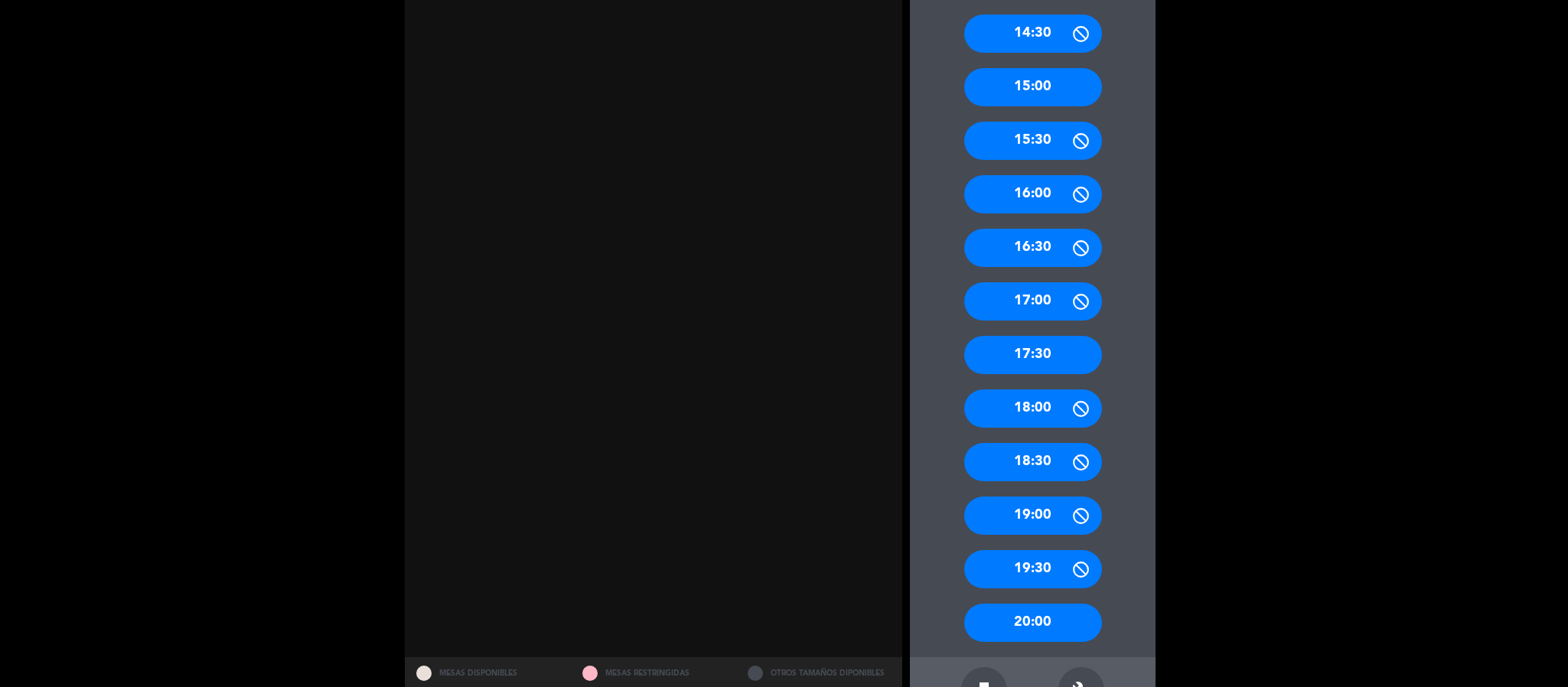
scroll to position [678, 0]
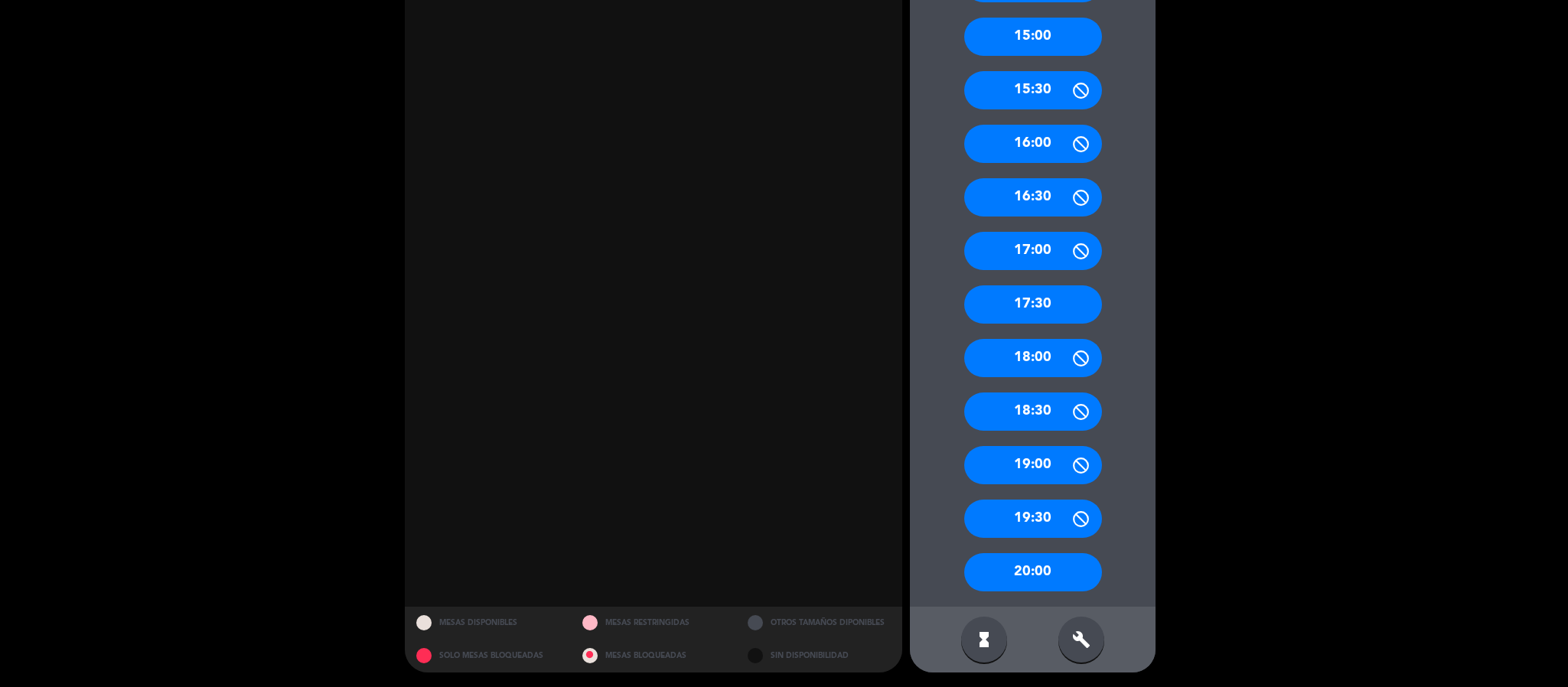
click at [1058, 297] on div "17:30" at bounding box center [1033, 304] width 138 height 39
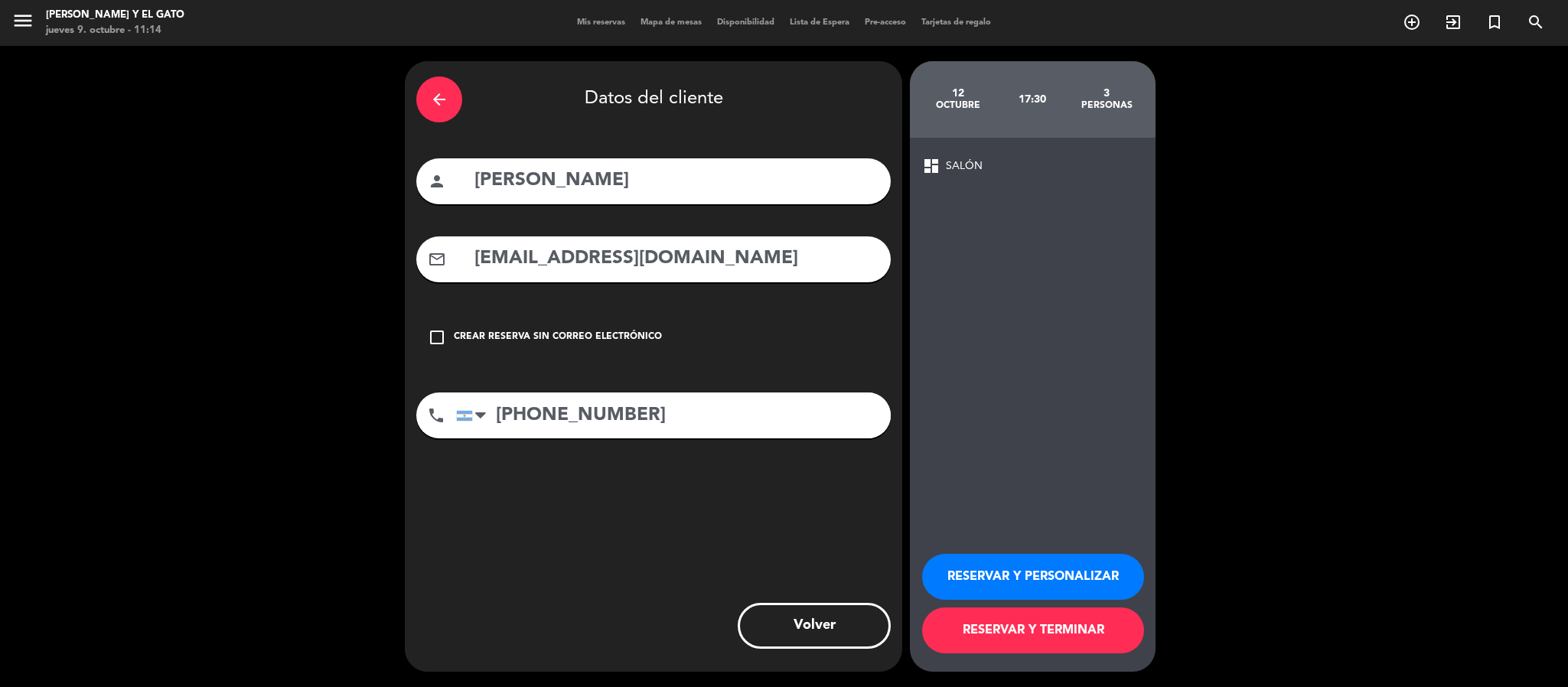
scroll to position [0, 0]
click at [1100, 626] on button "RESERVAR Y TERMINAR" at bounding box center [1033, 631] width 222 height 46
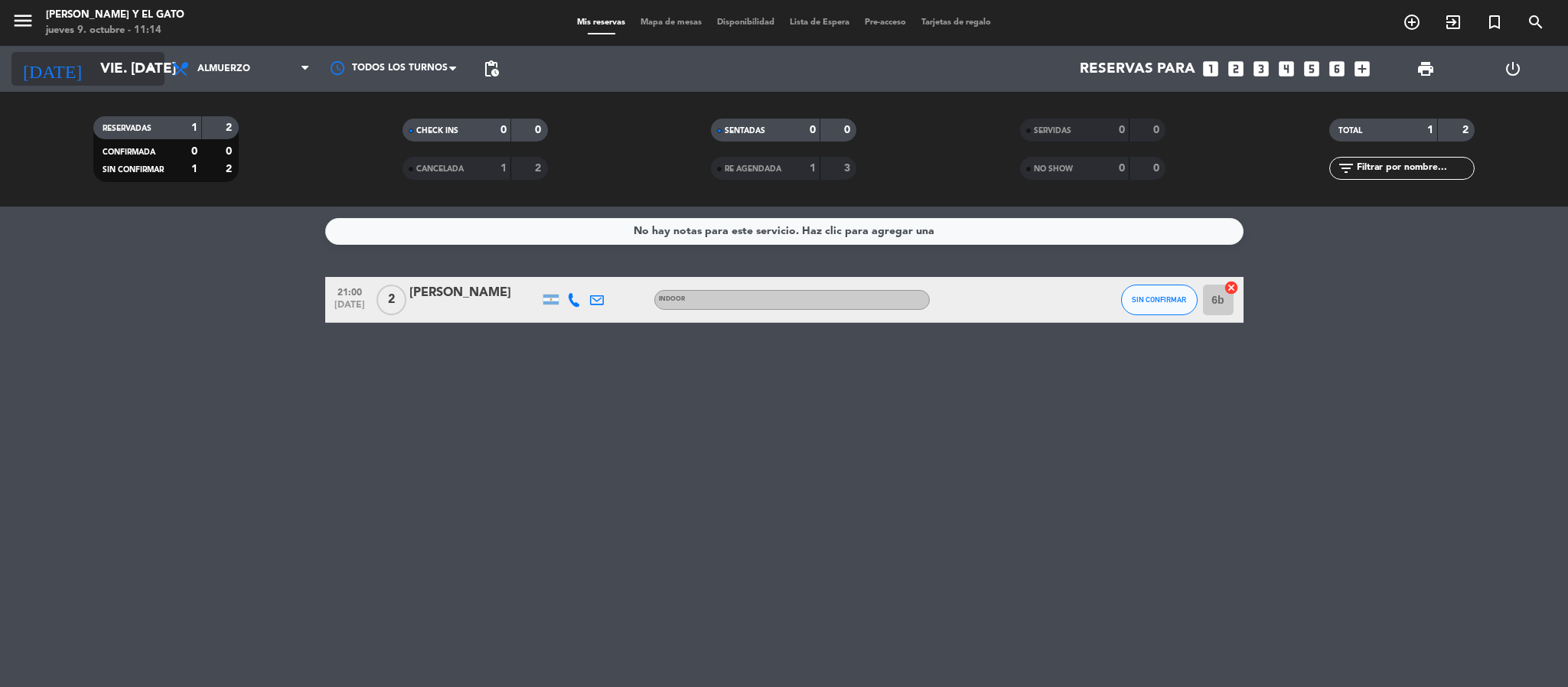
click at [120, 76] on input "vie. [DATE]" at bounding box center [184, 68] width 184 height 32
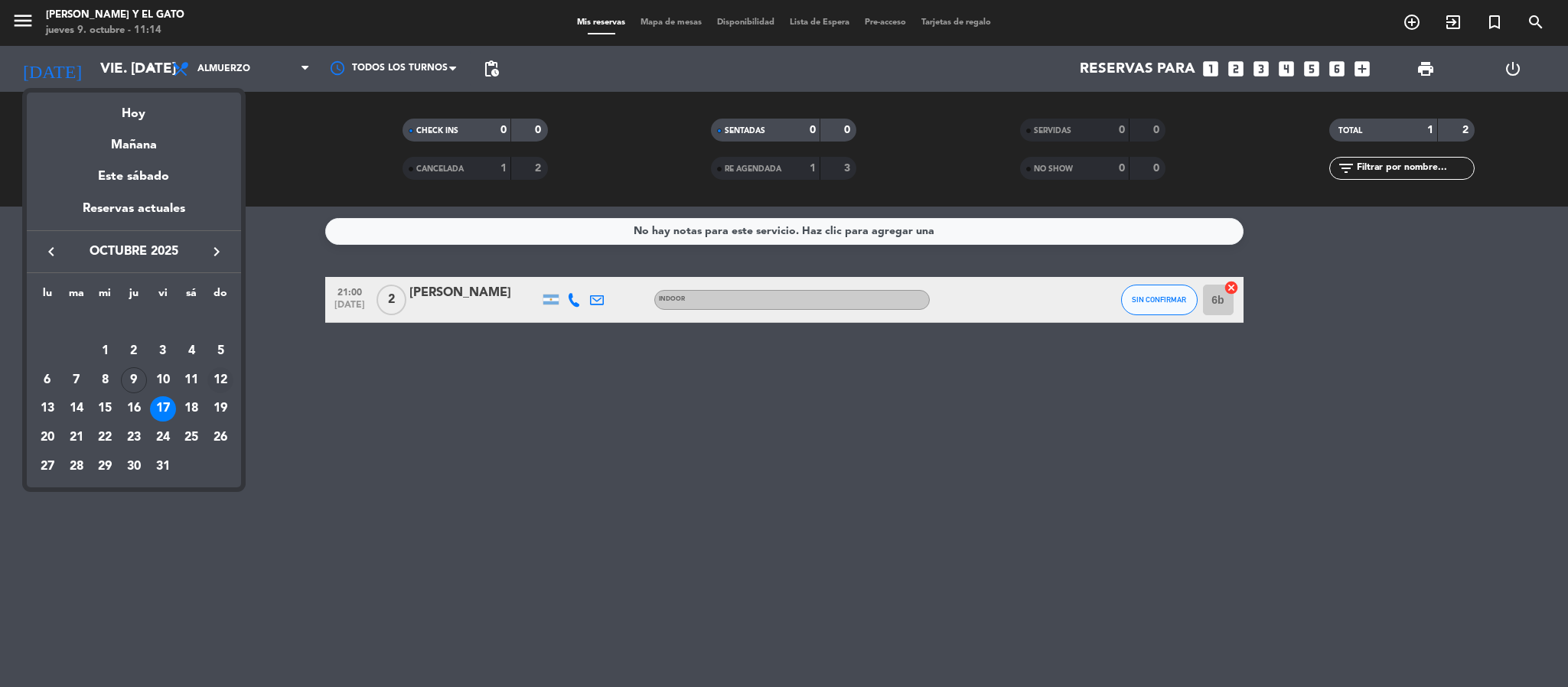
click at [217, 378] on div "12" at bounding box center [220, 380] width 26 height 26
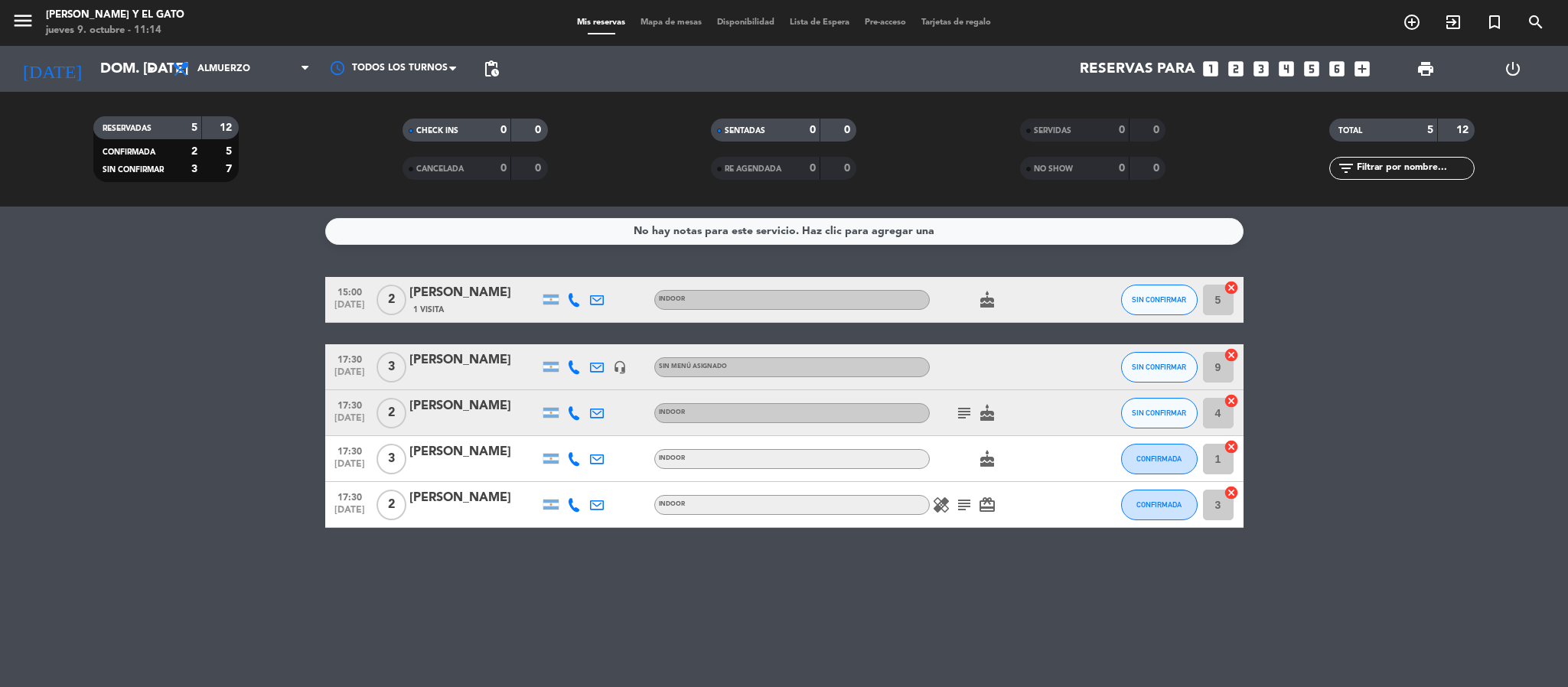
click at [181, 430] on bookings-row "15:00 [DATE] 2 [PERSON_NAME] 1 Visita INDOOR cake SIN CONFIRMAR 5 cancel 17:30 …" at bounding box center [784, 402] width 1568 height 251
click at [253, 403] on bookings-row "15:00 [DATE] 2 [PERSON_NAME] 1 Visita INDOOR cake SIN CONFIRMAR 5 cancel 17:30 …" at bounding box center [784, 402] width 1568 height 251
drag, startPoint x: 99, startPoint y: 103, endPoint x: 21, endPoint y: 8, distance: 122.9
click at [98, 103] on div "RESERVADAS 5 12 CONFIRMADA 2 5 SIN CONFIRMAR 3 7 CHECK INS 0 0 CANCELADA 0 0 SE…" at bounding box center [784, 148] width 1568 height 115
click at [489, 65] on span "pending_actions" at bounding box center [491, 68] width 18 height 18
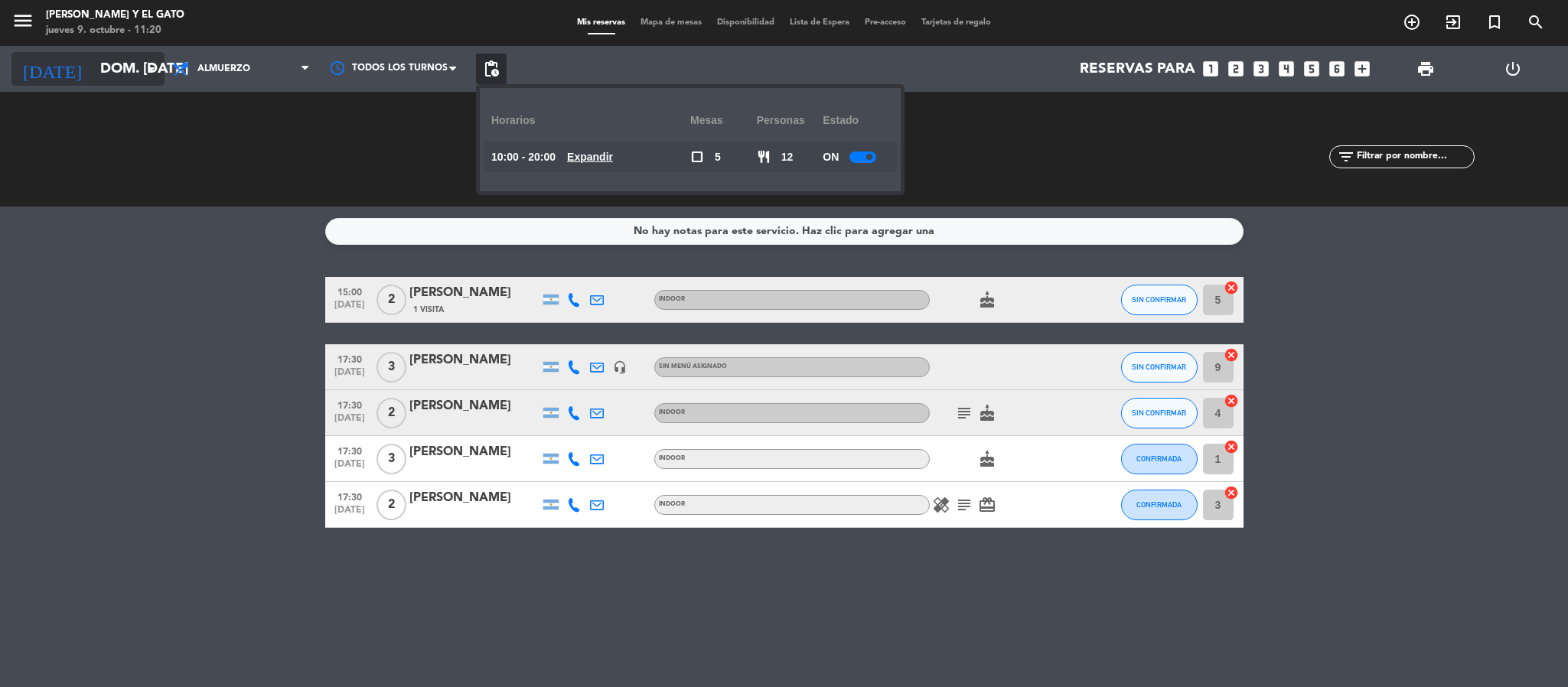
click at [110, 66] on input "dom. [DATE]" at bounding box center [184, 68] width 184 height 32
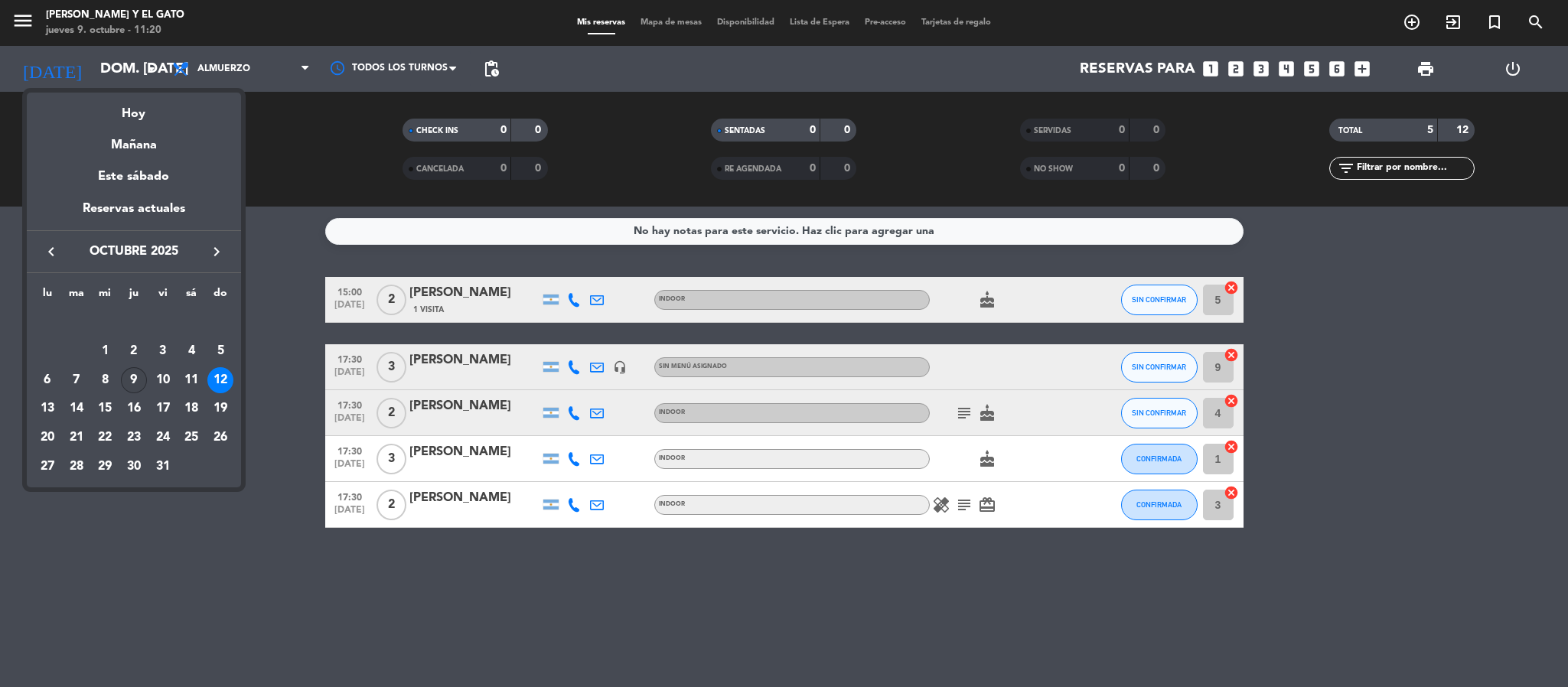
click at [134, 367] on div "9" at bounding box center [133, 380] width 26 height 26
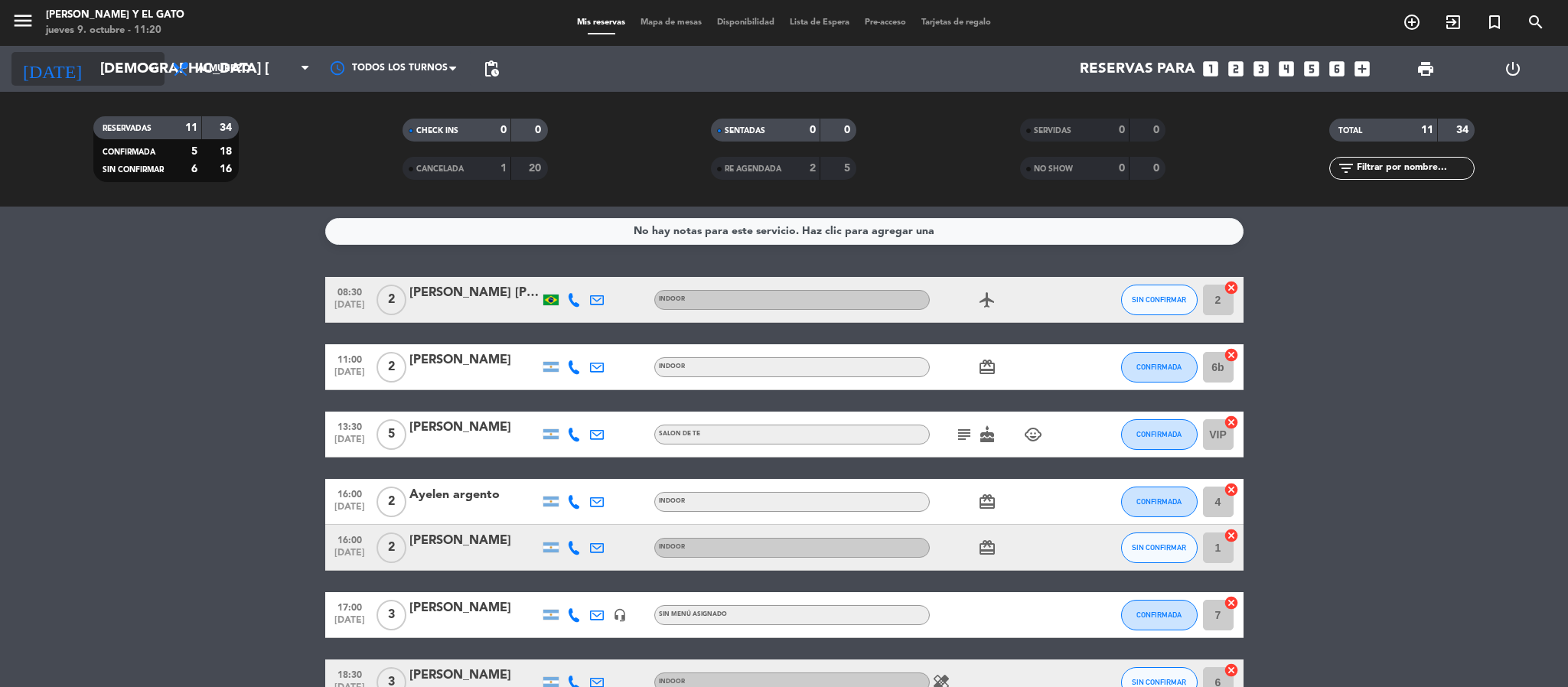
click at [93, 76] on input "[DEMOGRAPHIC_DATA] [DATE]" at bounding box center [184, 68] width 184 height 32
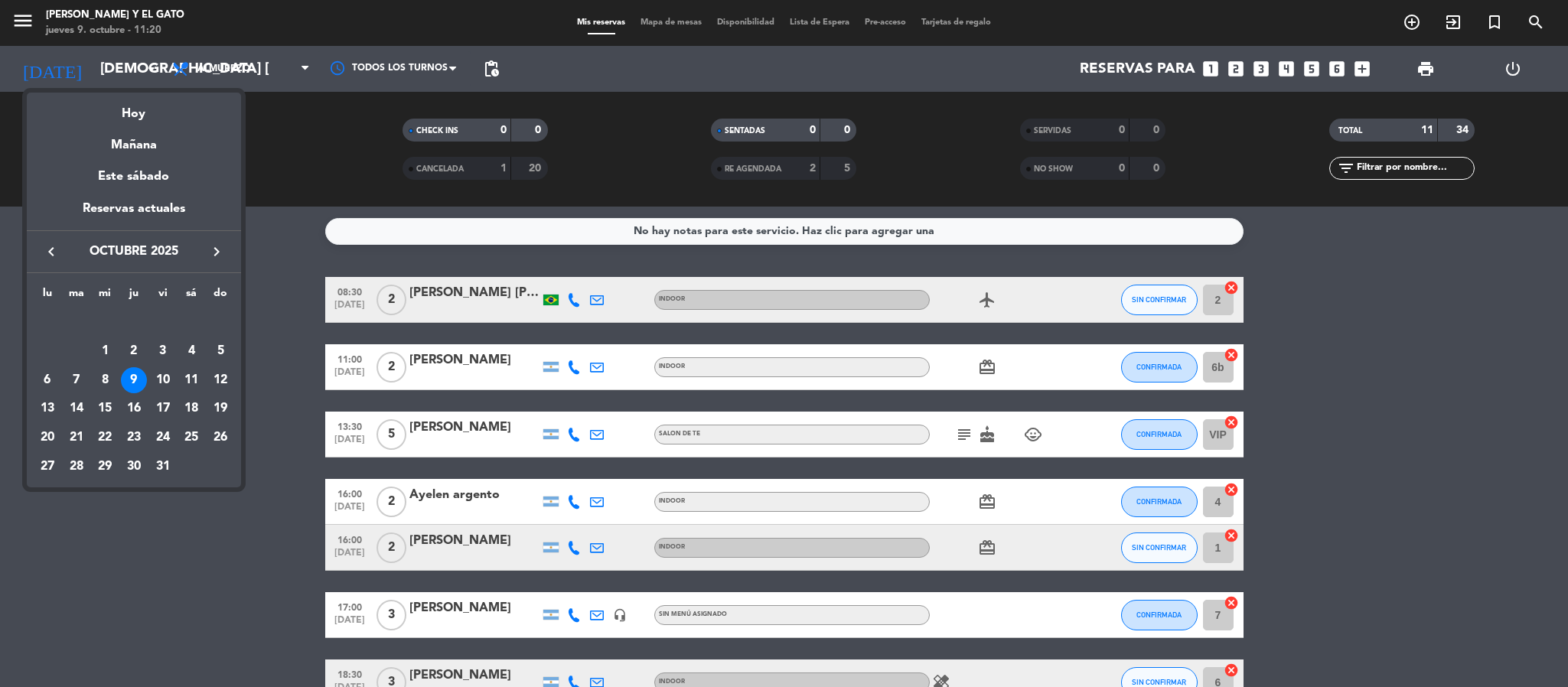
drag, startPoint x: 168, startPoint y: 378, endPoint x: 182, endPoint y: 392, distance: 19.8
click at [170, 378] on div "10" at bounding box center [163, 380] width 26 height 26
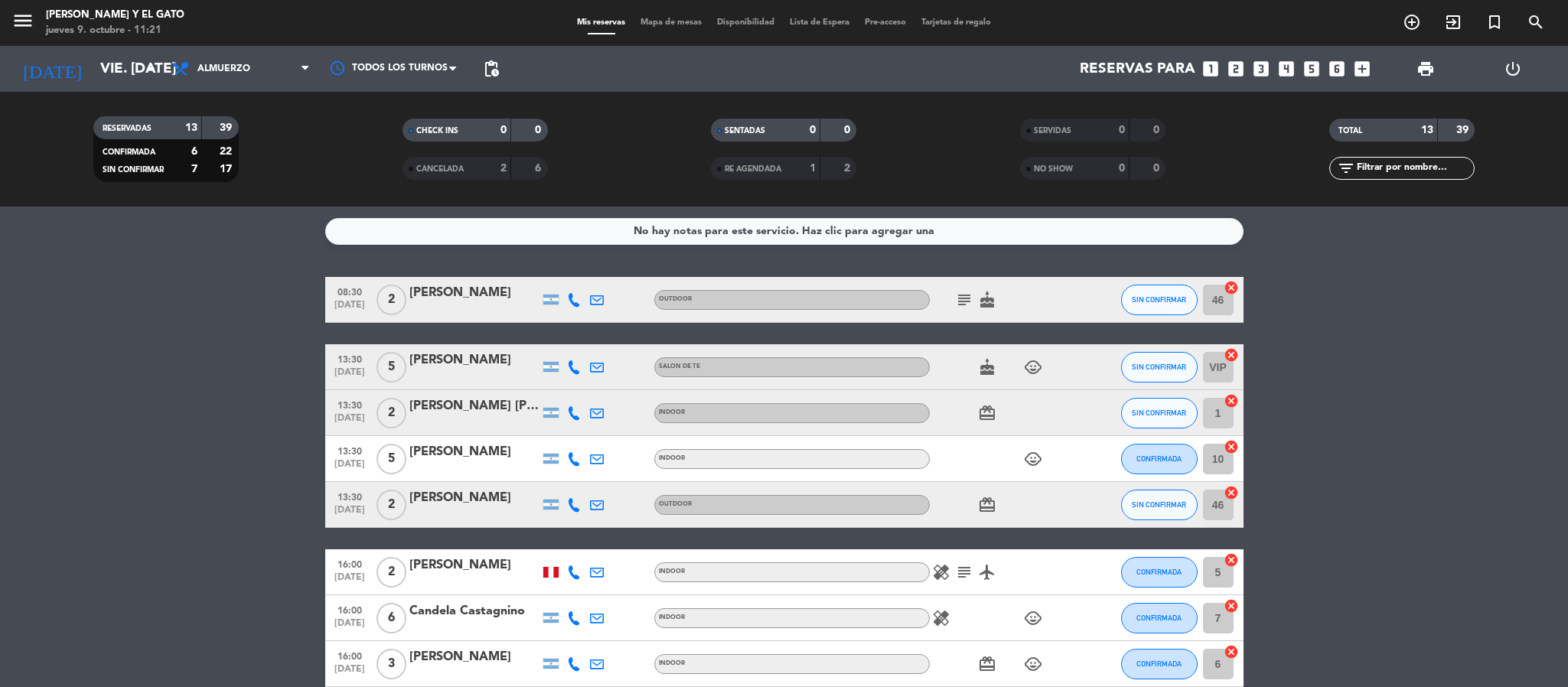
click at [501, 61] on span "pending_actions" at bounding box center [492, 69] width 31 height 31
click at [490, 68] on span "pending_actions" at bounding box center [491, 68] width 18 height 18
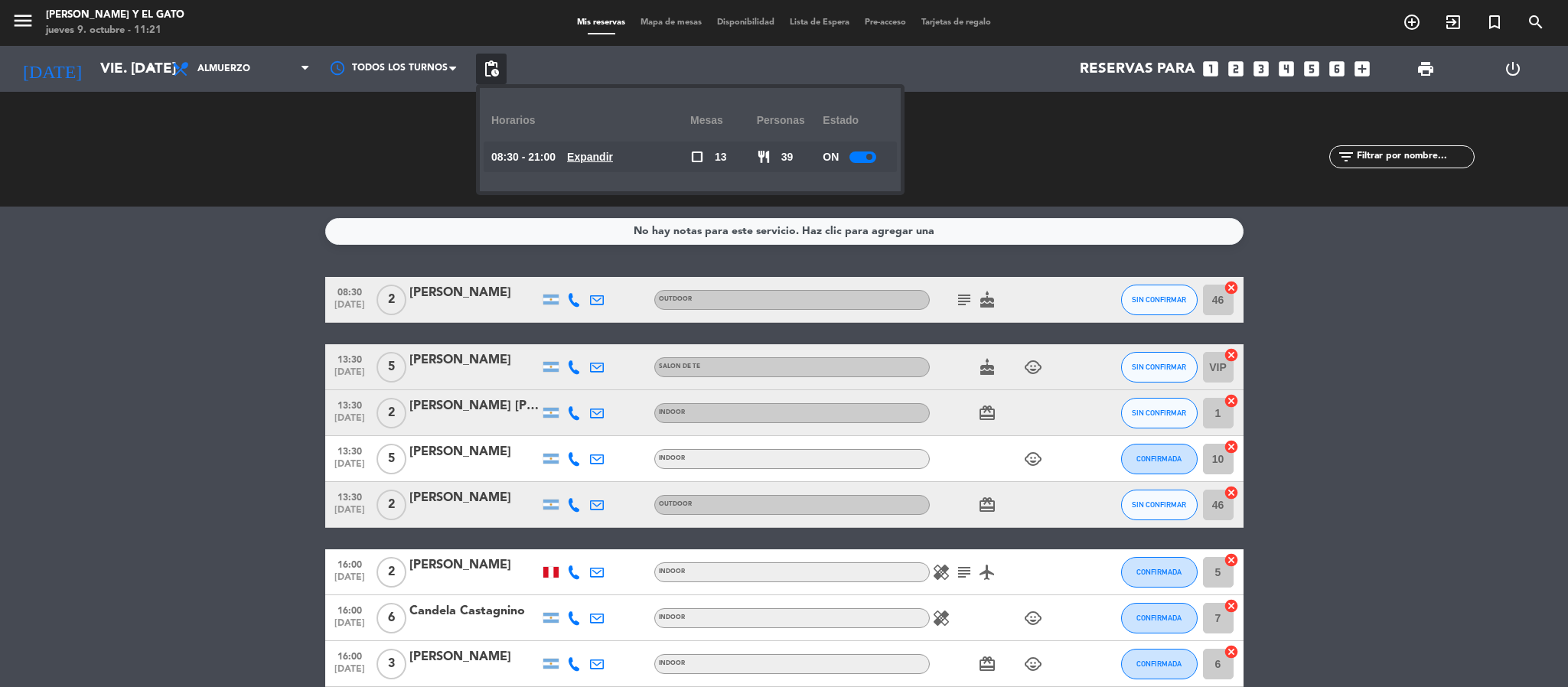
click at [607, 154] on u "Expandir" at bounding box center [590, 156] width 46 height 13
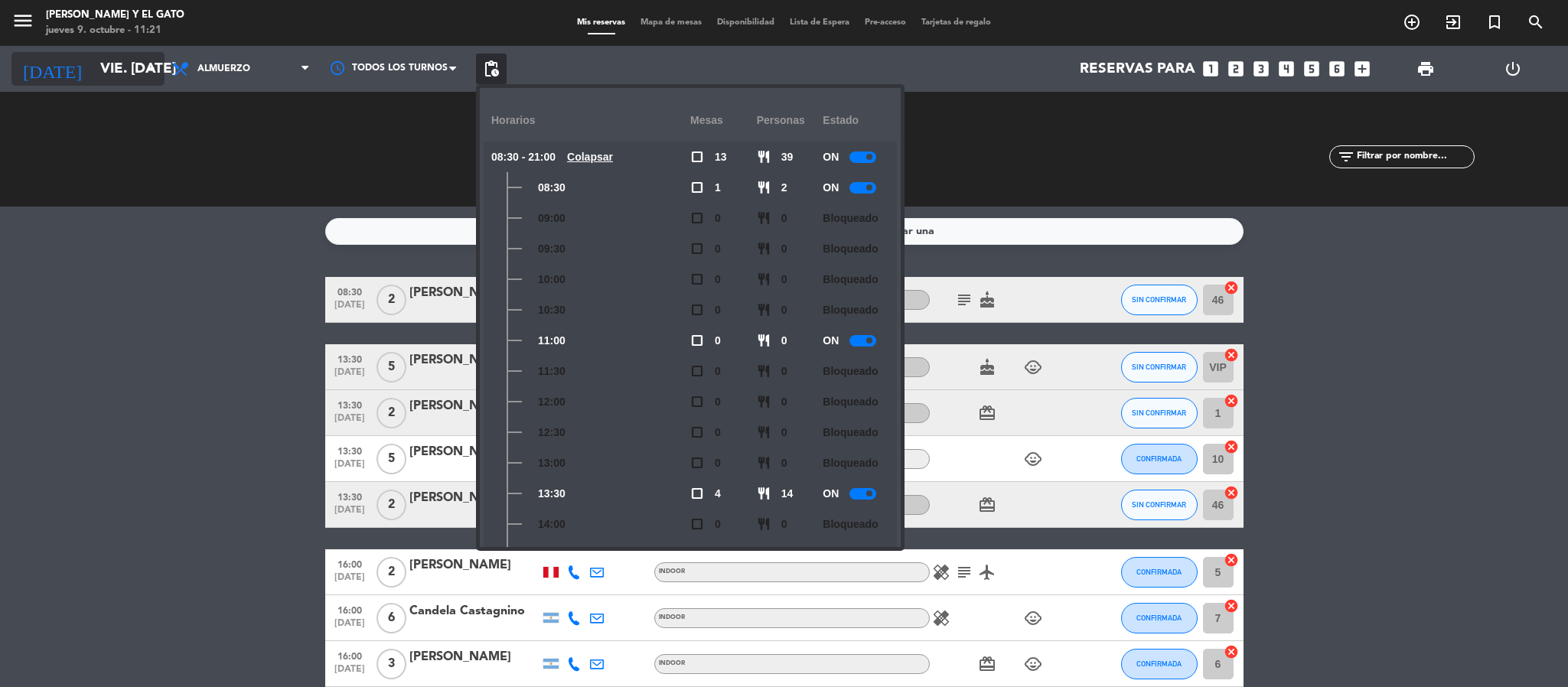
click at [93, 56] on input "vie. [DATE]" at bounding box center [184, 68] width 184 height 32
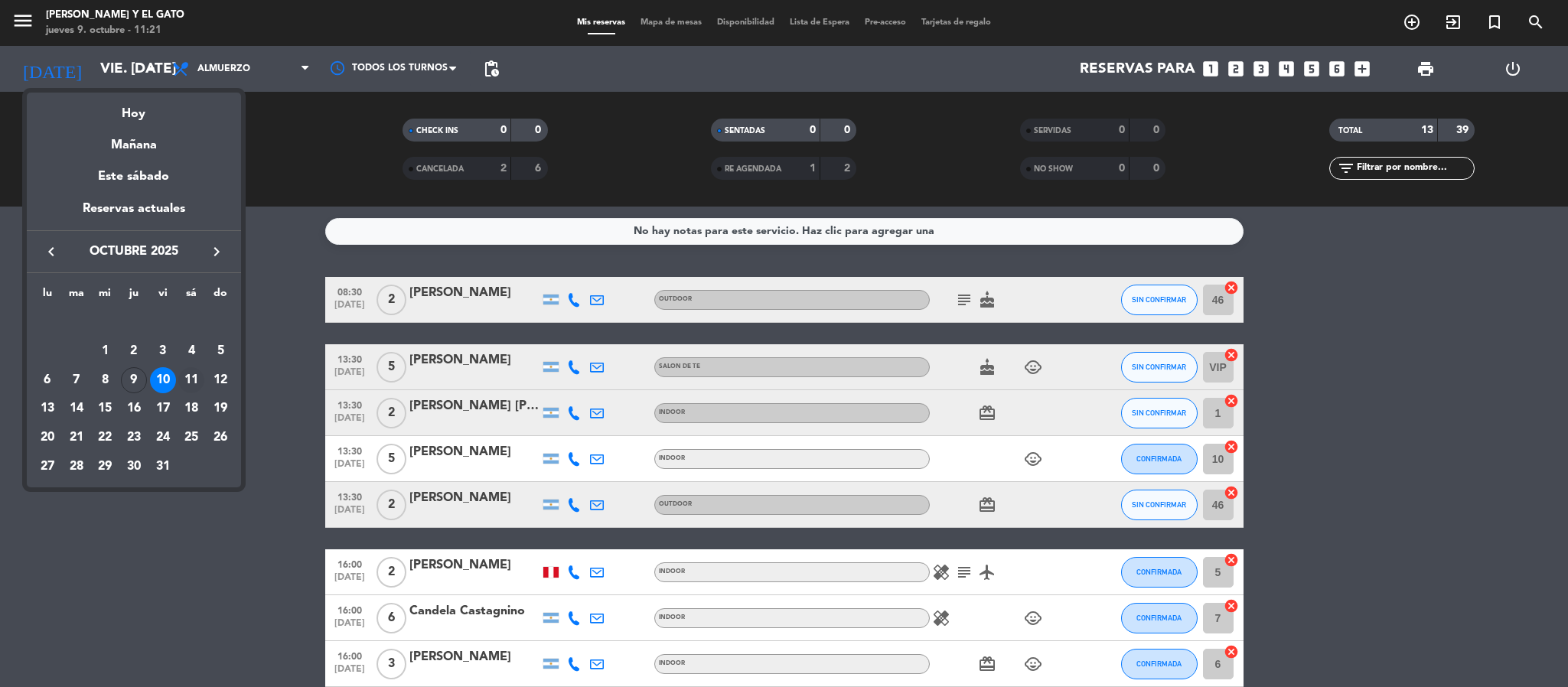
click at [191, 380] on div "11" at bounding box center [191, 380] width 26 height 26
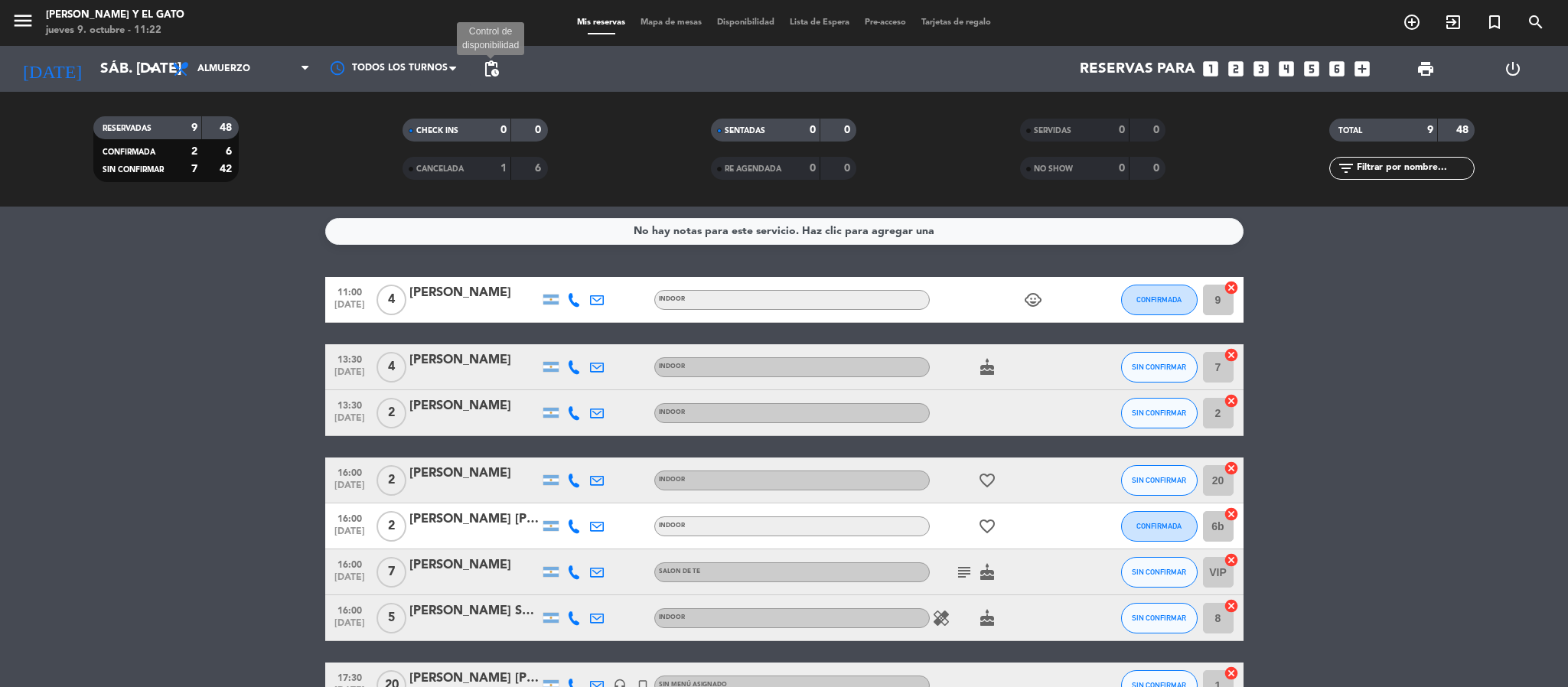
click at [492, 73] on span "pending_actions" at bounding box center [491, 68] width 18 height 18
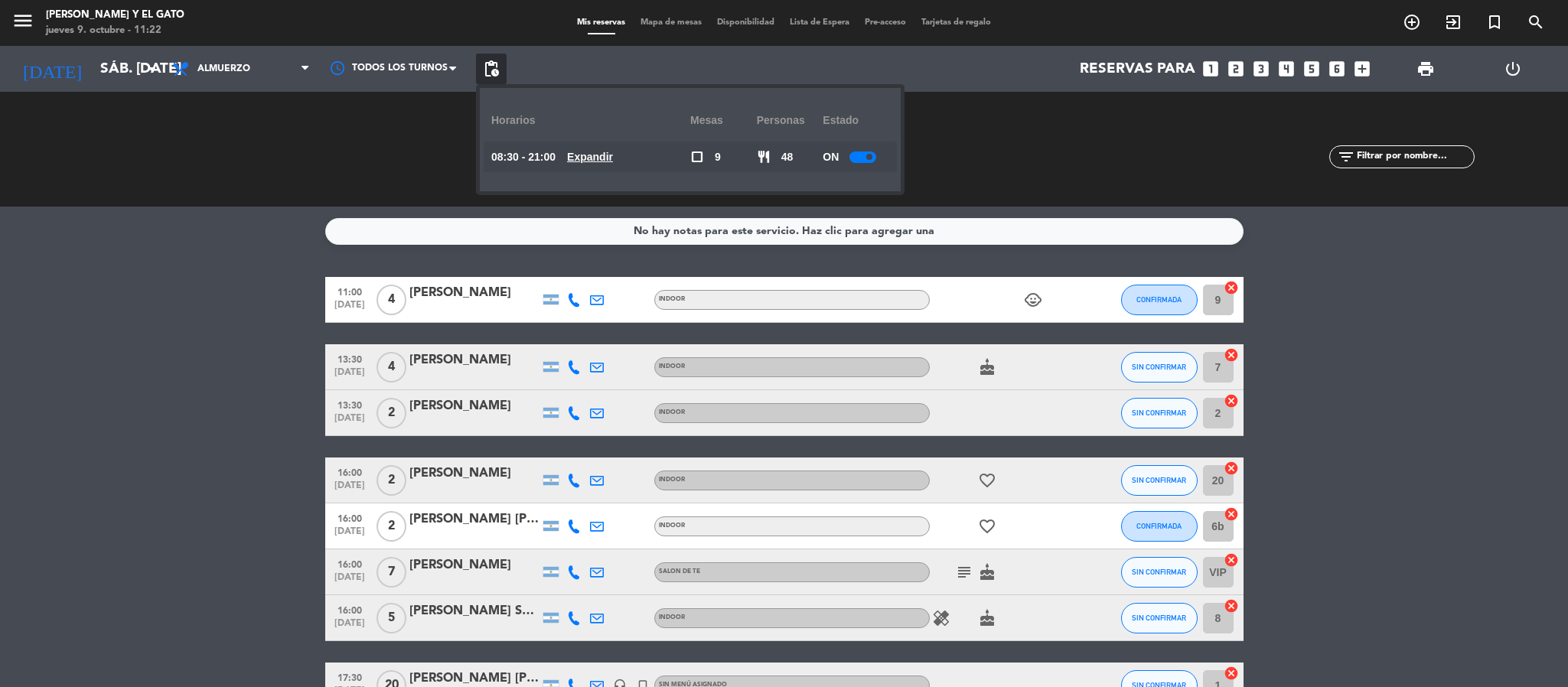
click at [586, 148] on span "Expandir" at bounding box center [590, 157] width 46 height 17
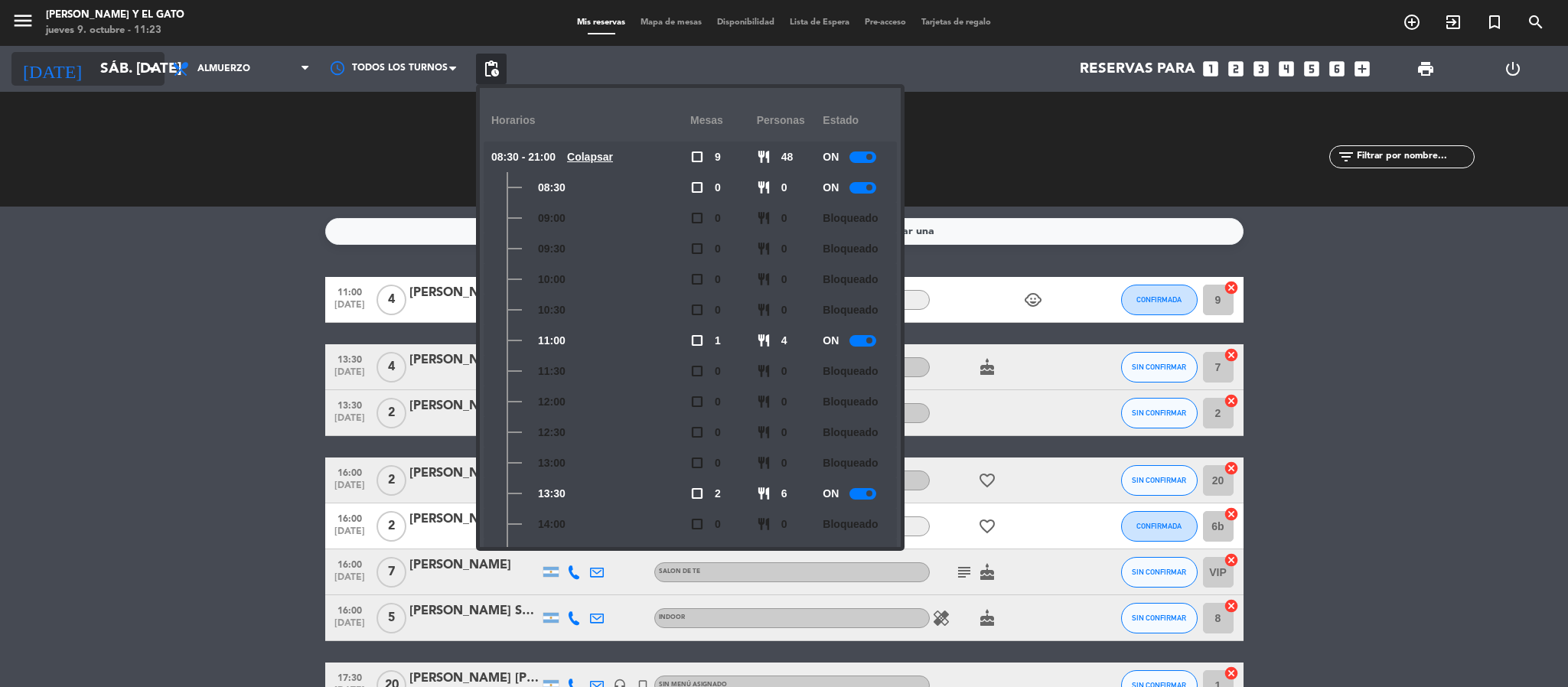
click at [93, 58] on input "sáb. [DATE]" at bounding box center [184, 68] width 184 height 32
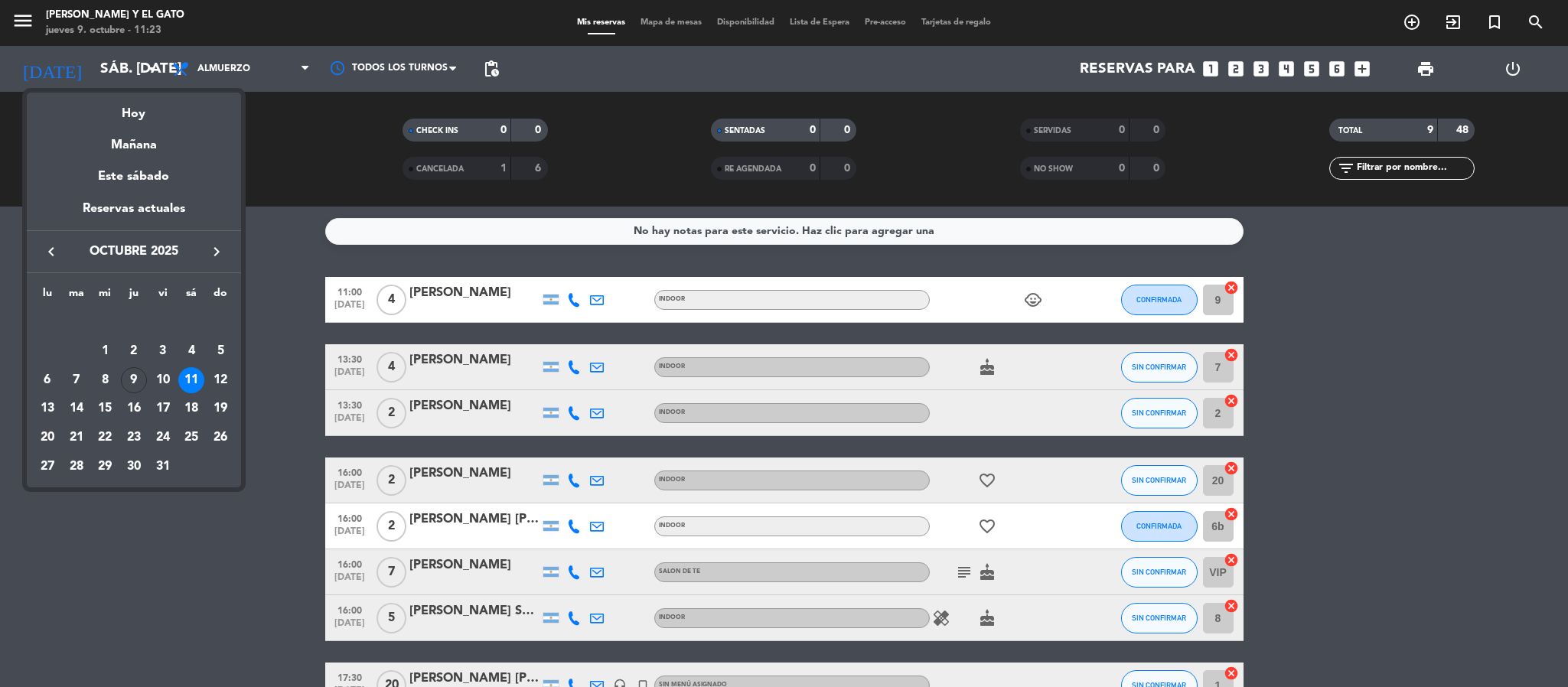
click at [235, 379] on div "lu ma [PERSON_NAME] vi sá do [DATE] 2 3 4 5 6 7 8 9 10 11 12 13 14 15 16 17 18 …" at bounding box center [134, 381] width 214 height 214
click at [228, 382] on div "12" at bounding box center [220, 380] width 26 height 26
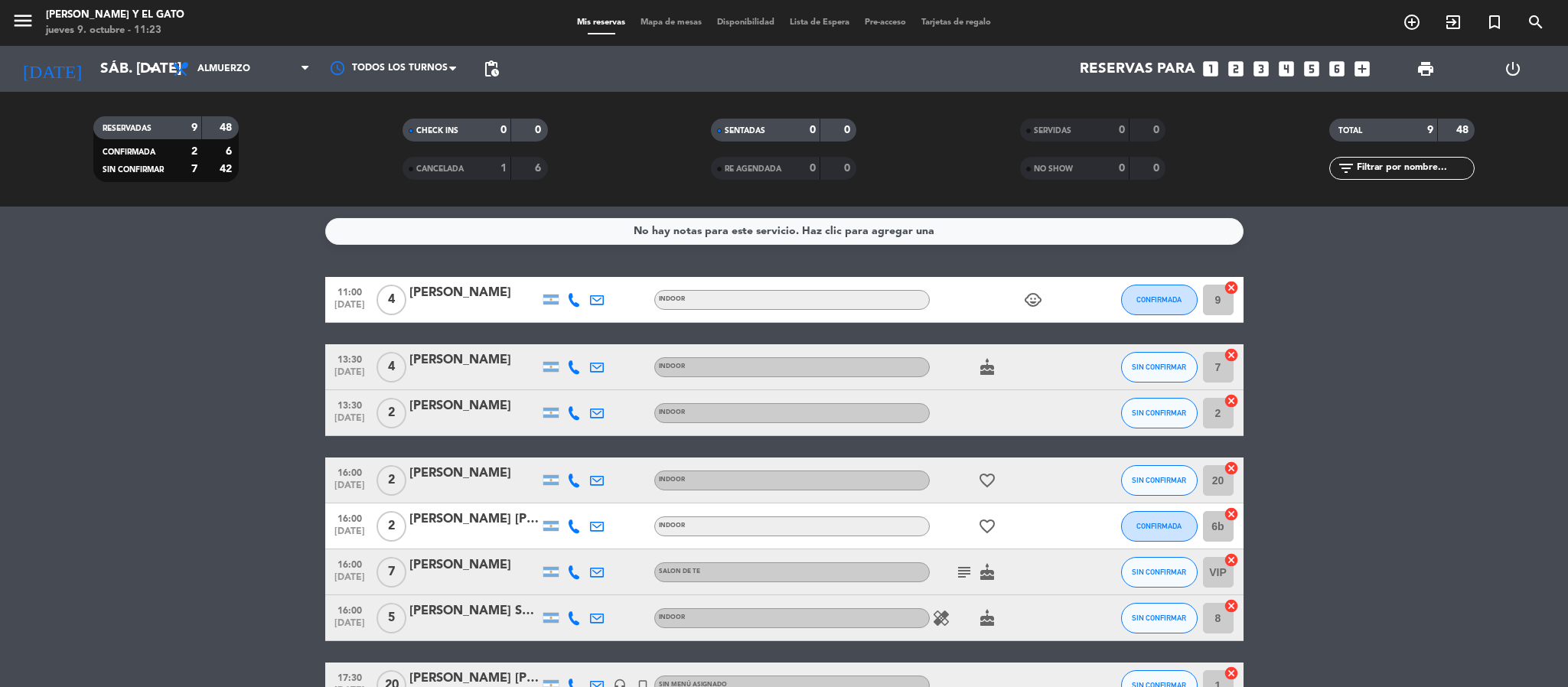
type input "dom. [DATE]"
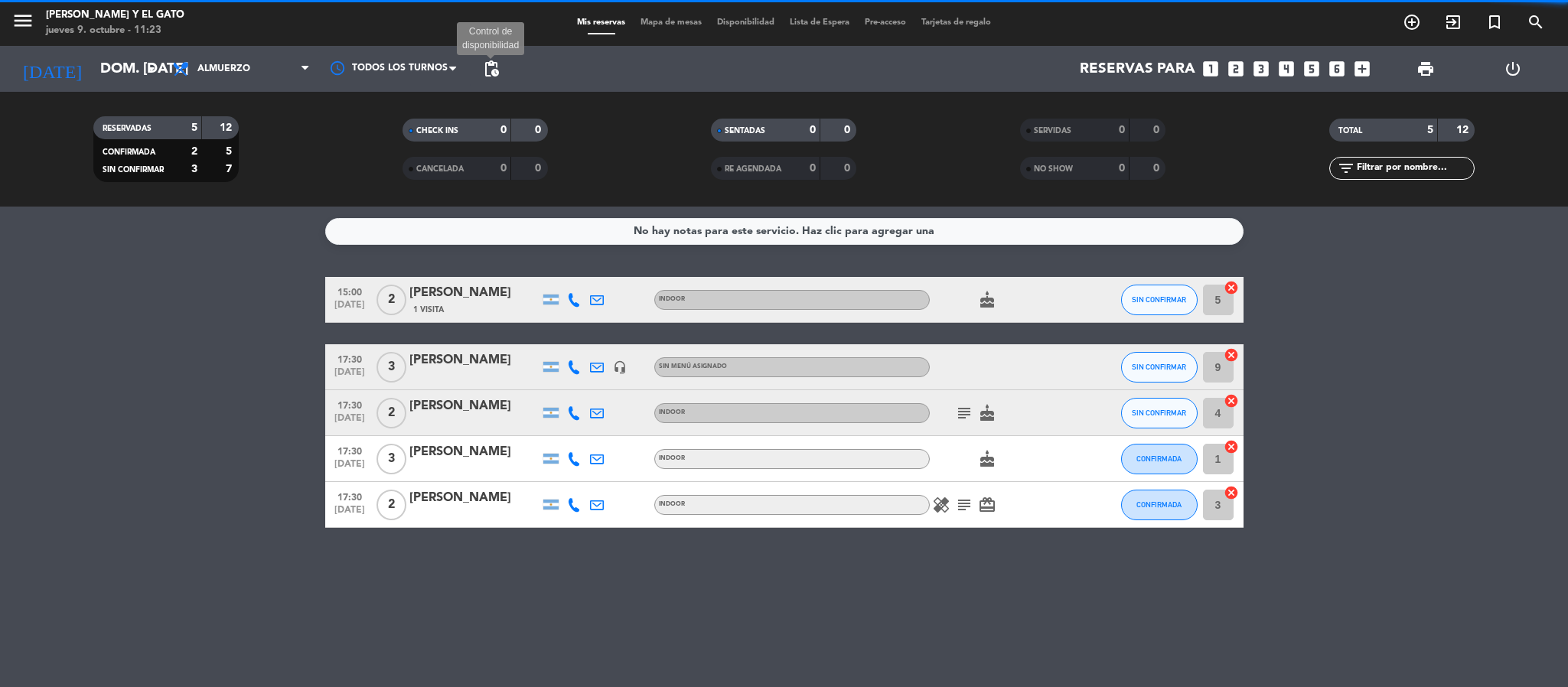
click at [488, 68] on span "pending_actions" at bounding box center [491, 68] width 18 height 18
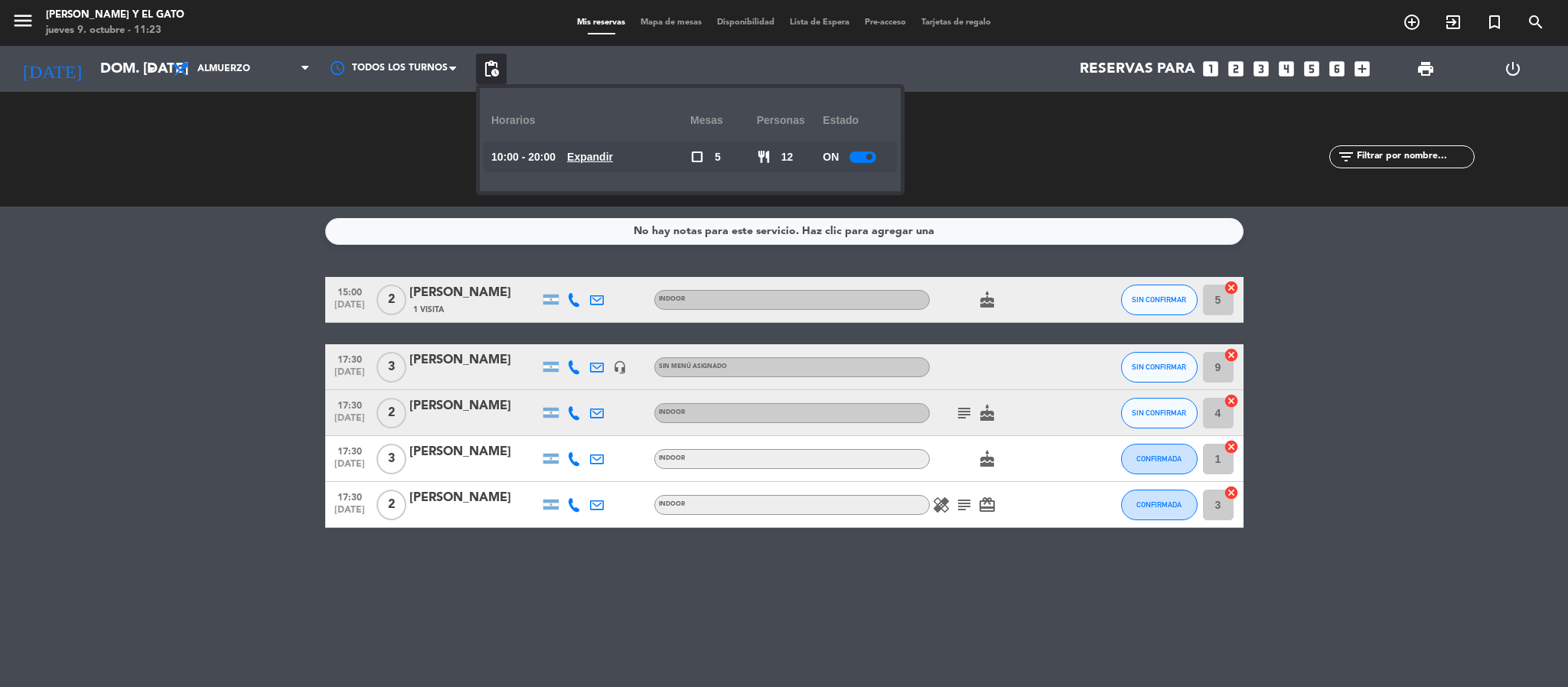
click at [613, 162] on u "Expandir" at bounding box center [590, 156] width 46 height 13
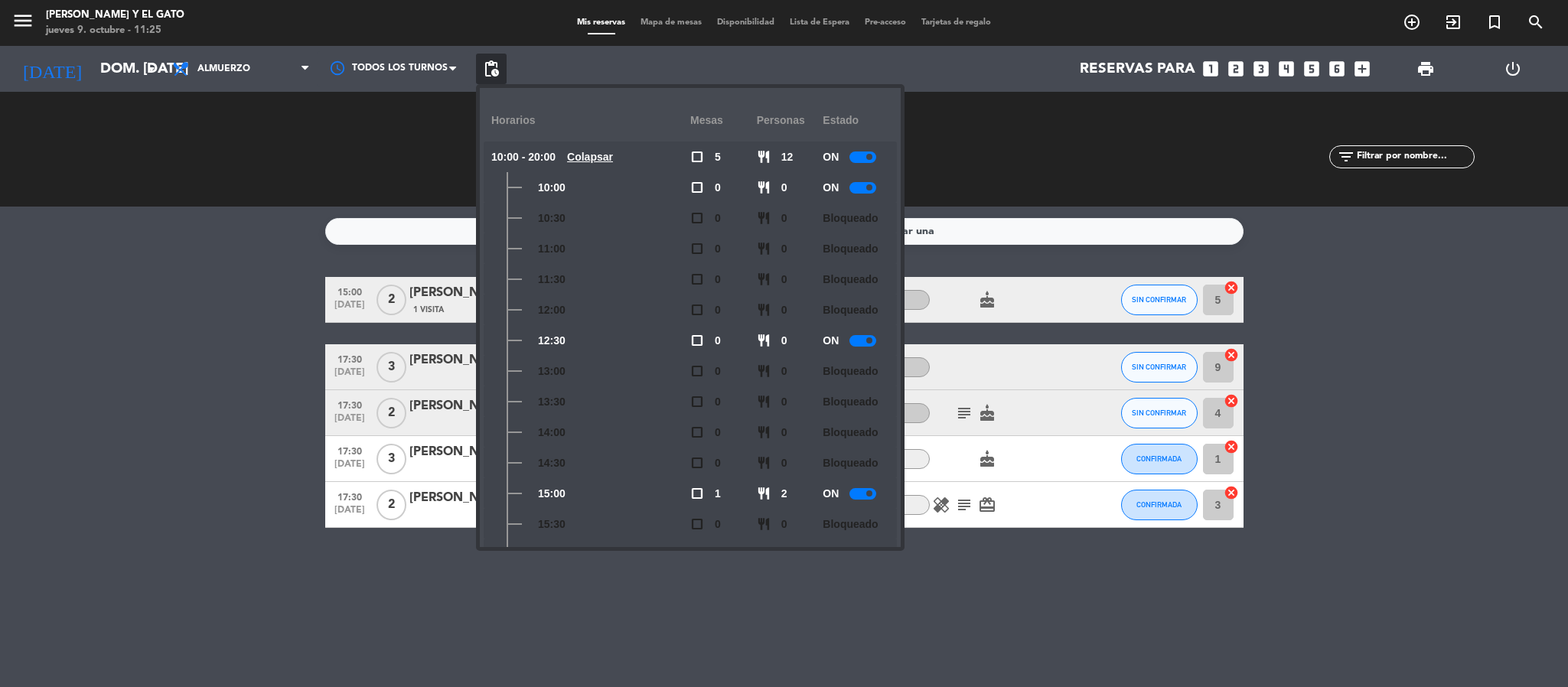
click at [132, 428] on bookings-row "15:00 [DATE] 2 [PERSON_NAME] 1 Visita INDOOR cake SIN CONFIRMAR 5 cancel 17:30 …" at bounding box center [784, 402] width 1568 height 251
